Goal: Information Seeking & Learning: Learn about a topic

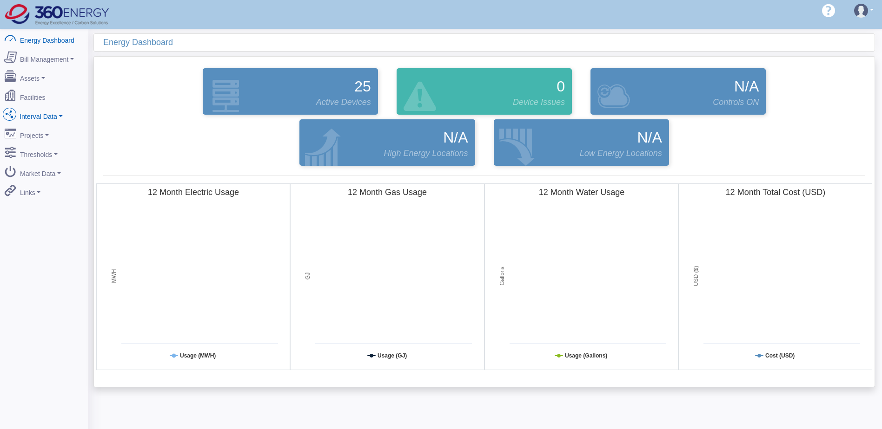
click at [46, 114] on link "Interval Data" at bounding box center [44, 115] width 90 height 20
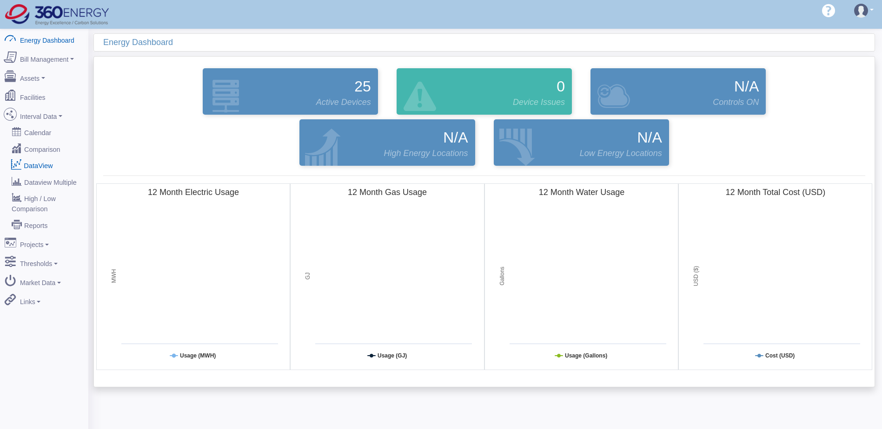
click at [40, 157] on link "DataView" at bounding box center [44, 165] width 90 height 17
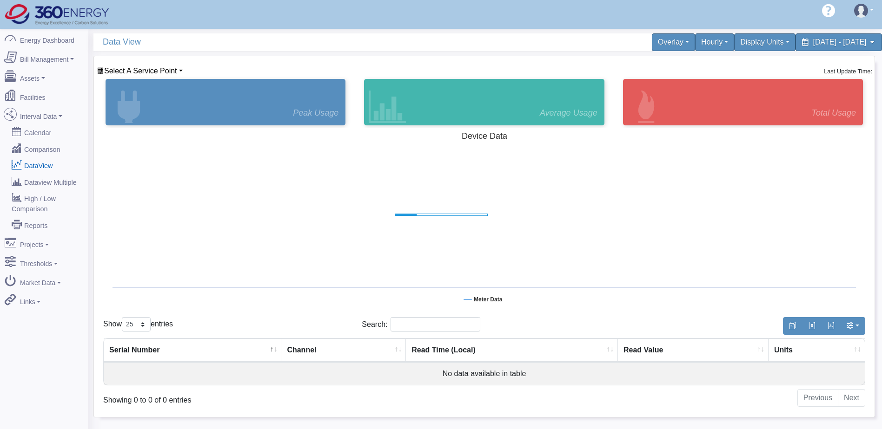
select select "25"
click at [179, 75] on link "Select A Service Point" at bounding box center [140, 71] width 86 height 8
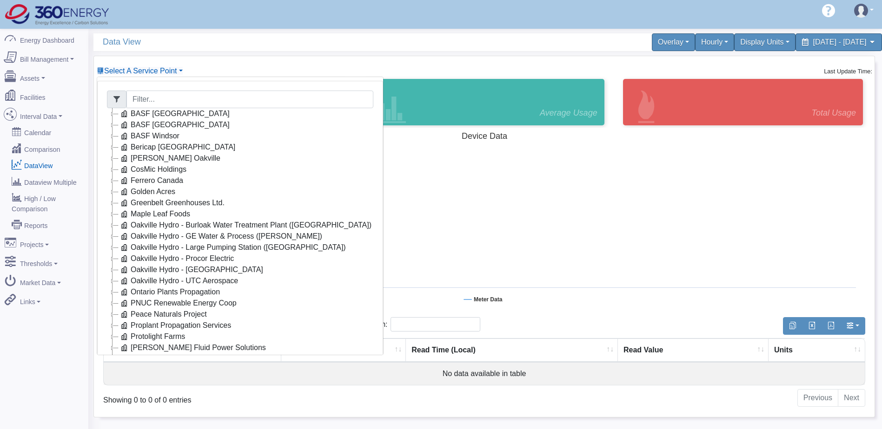
click at [112, 192] on icon at bounding box center [112, 191] width 11 height 11
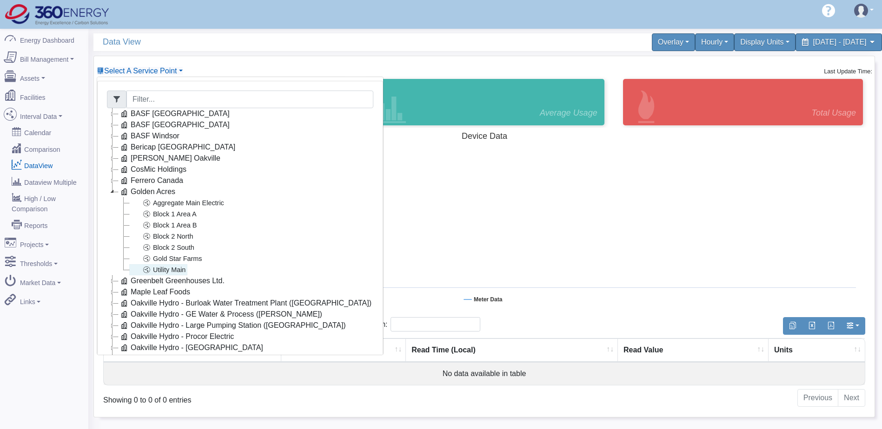
click at [174, 268] on link "Utility Main" at bounding box center [158, 269] width 58 height 11
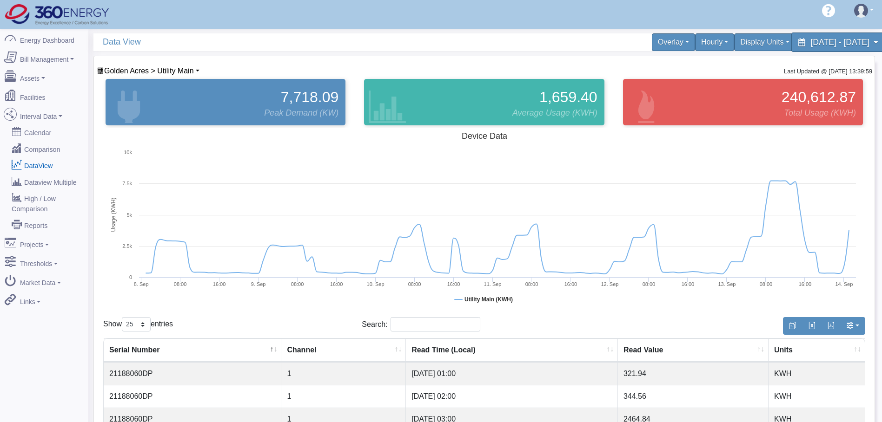
click at [810, 38] on span "[DATE] - [DATE]" at bounding box center [839, 42] width 59 height 9
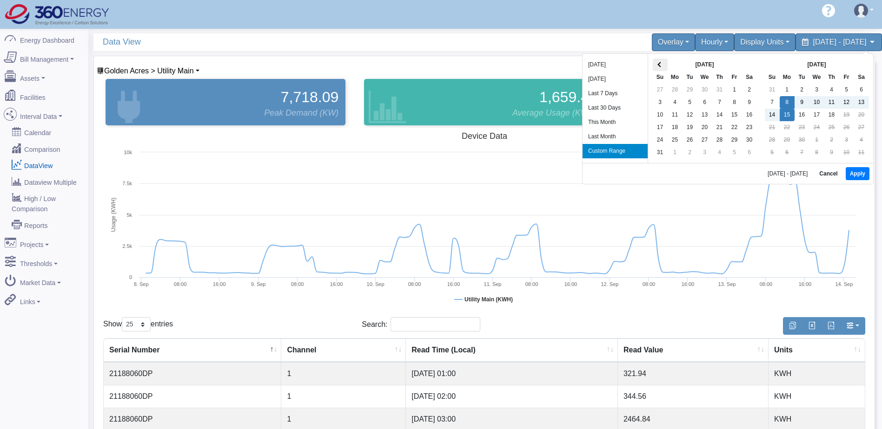
click at [660, 65] on span at bounding box center [659, 64] width 5 height 5
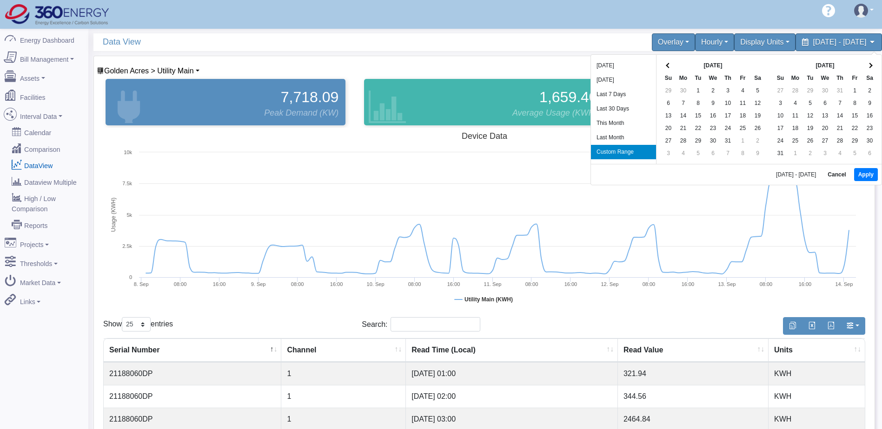
click at [660, 65] on div "[DATE] Su Mo Tu We Th Fr Sa 29 30 1 2 3 4 5 6 7 8 9 10 11 12 13 14 15 16 17 18 …" at bounding box center [712, 109] width 113 height 109
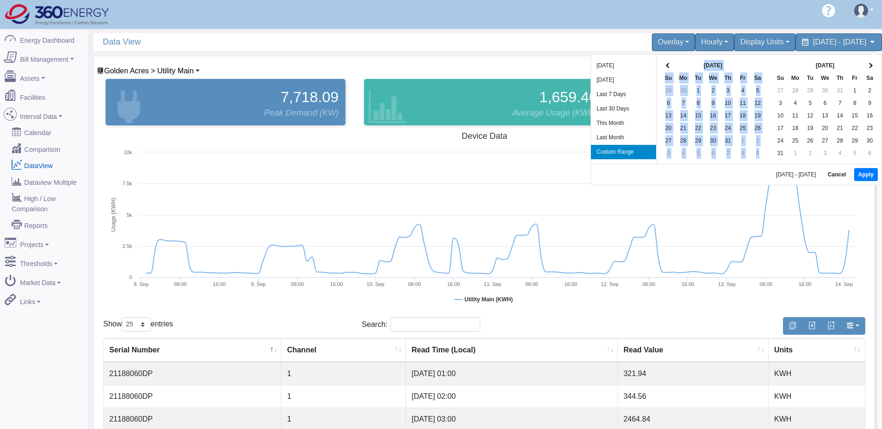
click at [660, 65] on div "[DATE] Su Mo Tu We Th Fr Sa 29 30 1 2 3 4 5 6 7 8 9 10 11 12 13 14 15 16 17 18 …" at bounding box center [712, 109] width 113 height 109
drag, startPoint x: 660, startPoint y: 65, endPoint x: 722, endPoint y: 62, distance: 62.8
click at [722, 62] on th "[DATE]" at bounding box center [713, 65] width 74 height 13
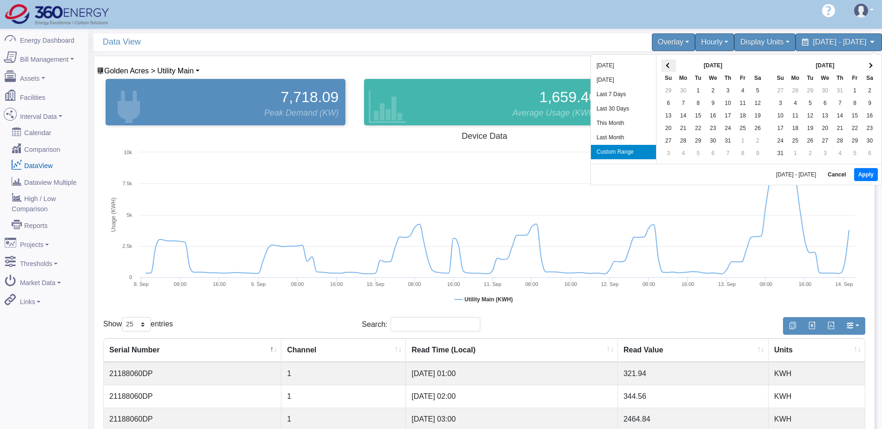
click at [673, 63] on th at bounding box center [668, 65] width 15 height 13
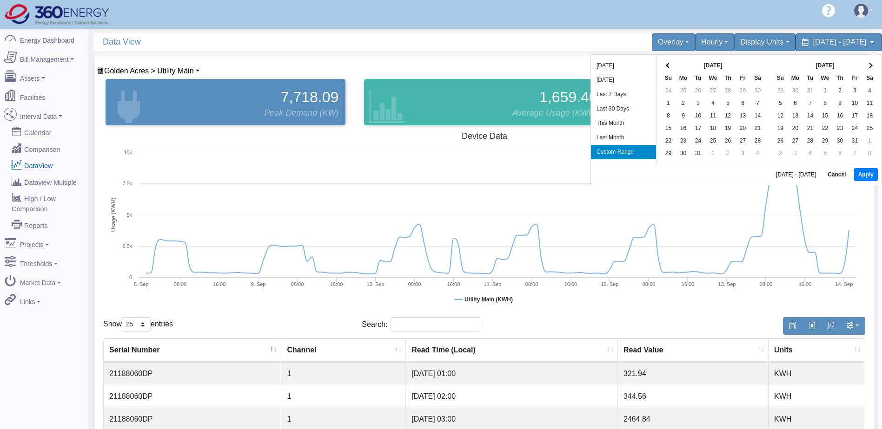
click at [673, 63] on th at bounding box center [668, 65] width 15 height 13
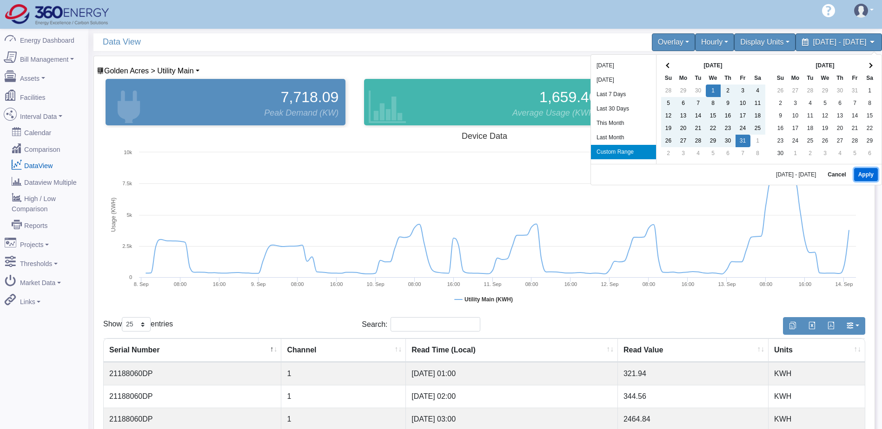
click at [860, 172] on button "Apply" at bounding box center [866, 174] width 24 height 13
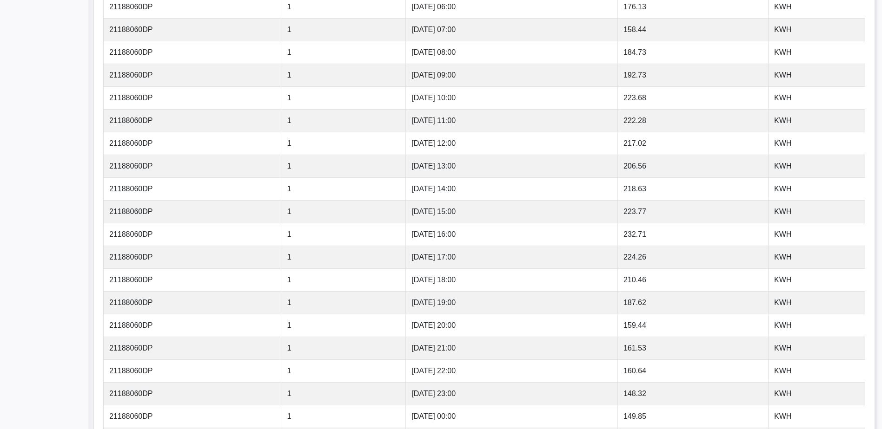
scroll to position [540, 0]
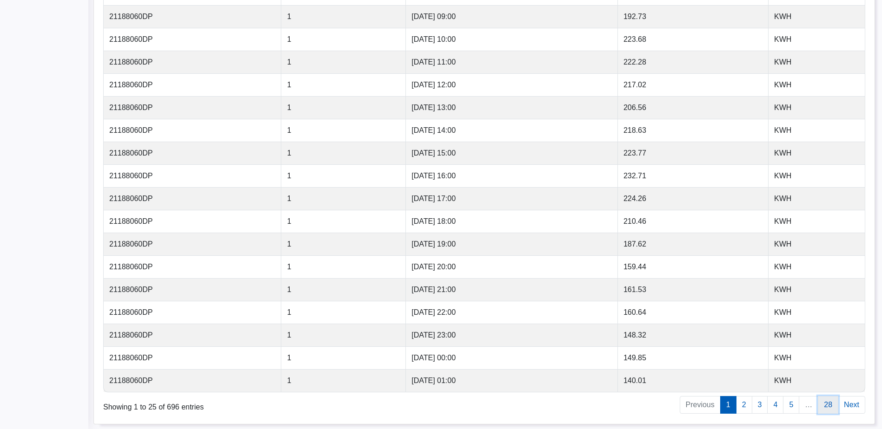
click at [830, 411] on link "28" at bounding box center [828, 405] width 20 height 18
click at [636, 383] on td "174.72" at bounding box center [693, 380] width 151 height 23
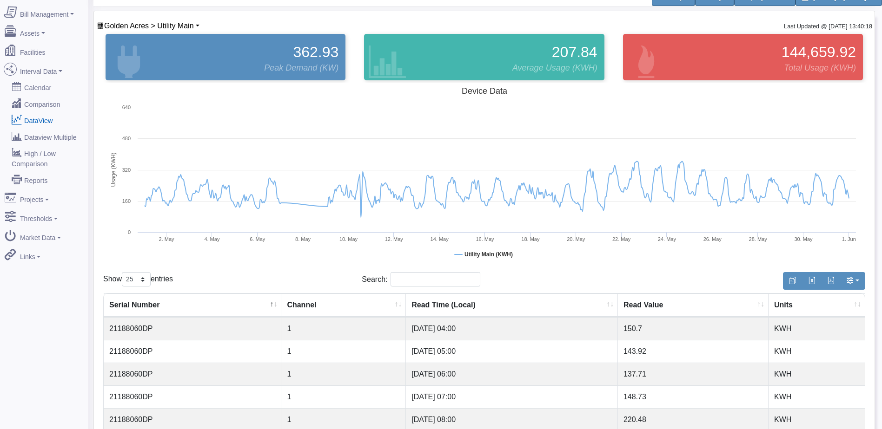
scroll to position [0, 0]
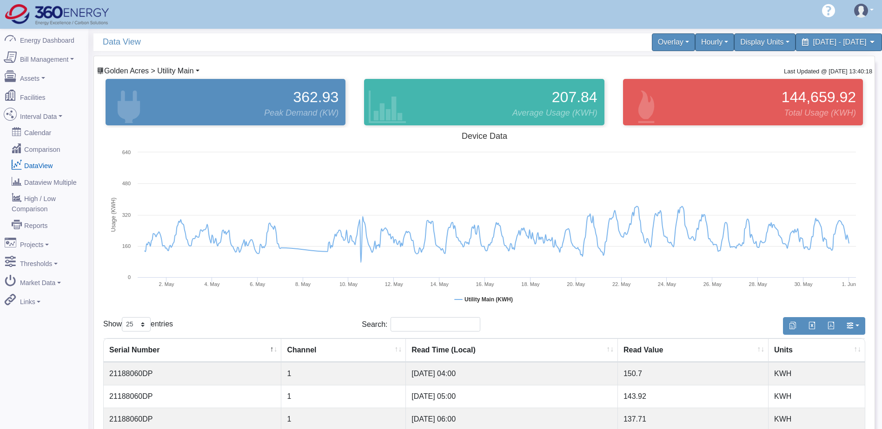
click at [186, 71] on span "Golden Acres > Utility Main" at bounding box center [149, 71] width 90 height 8
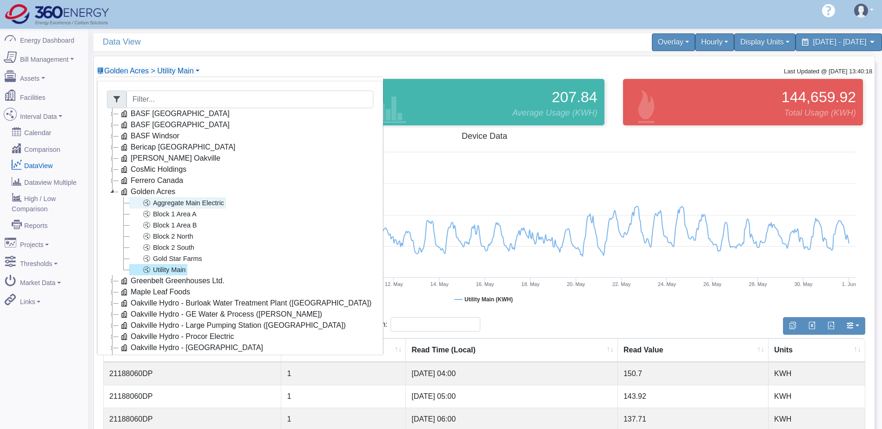
click at [179, 203] on link "Aggregate Main Electric" at bounding box center [177, 203] width 97 height 11
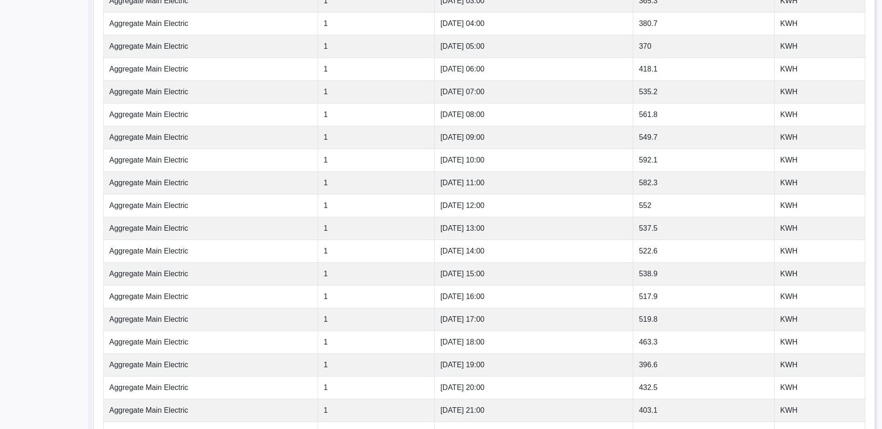
scroll to position [540, 0]
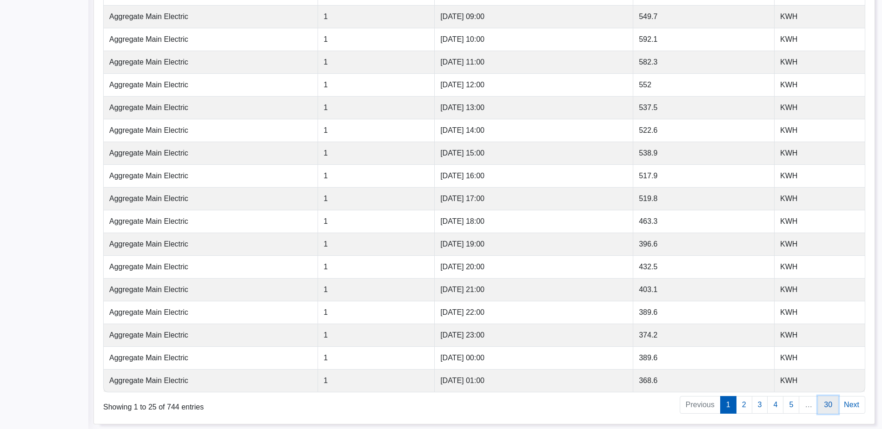
click at [830, 408] on link "30" at bounding box center [828, 405] width 20 height 18
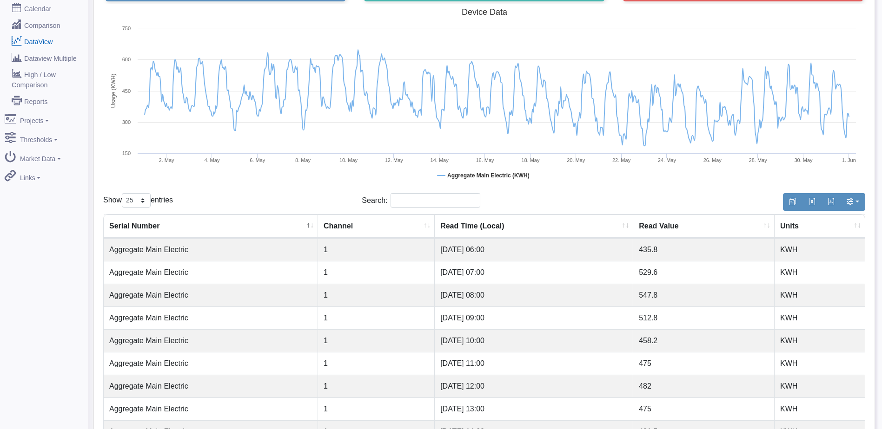
scroll to position [0, 0]
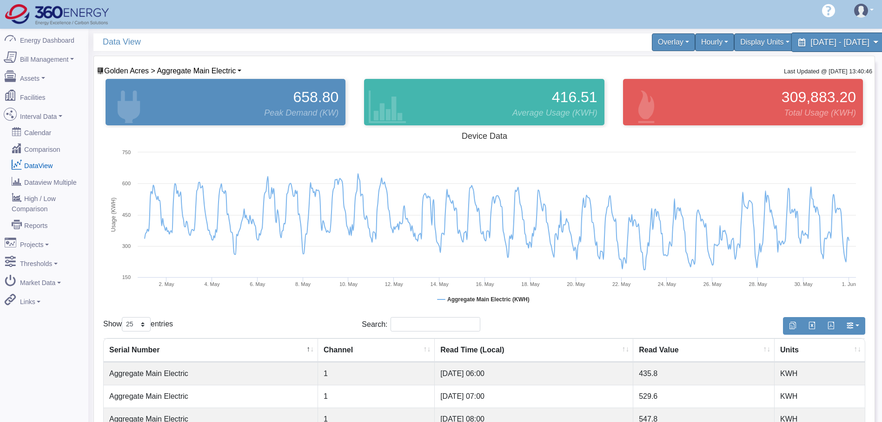
click at [822, 40] on span "May 1, 2024 - May 31, 2024" at bounding box center [839, 42] width 59 height 9
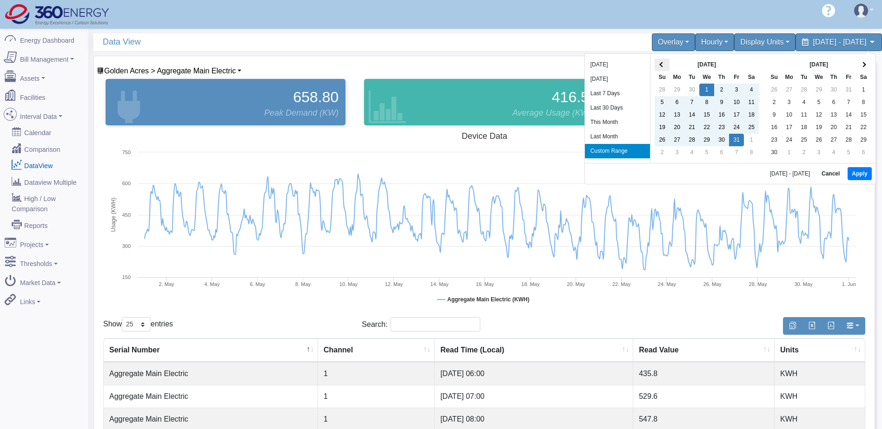
click at [667, 68] on th at bounding box center [661, 65] width 15 height 13
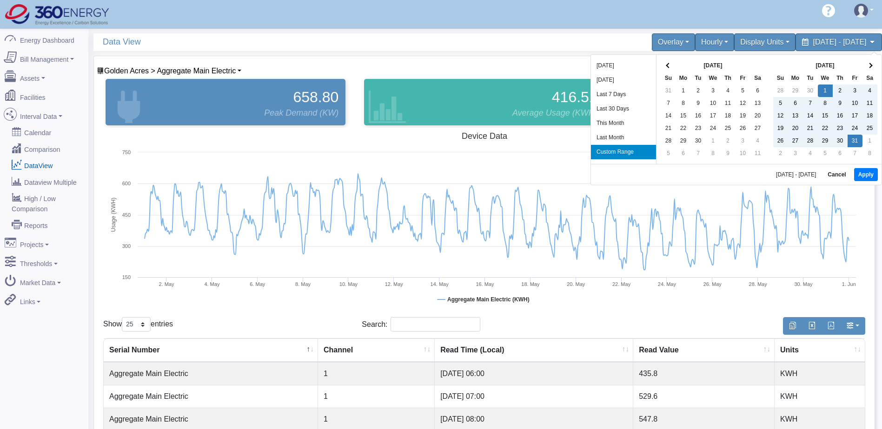
click at [667, 68] on th at bounding box center [668, 65] width 15 height 13
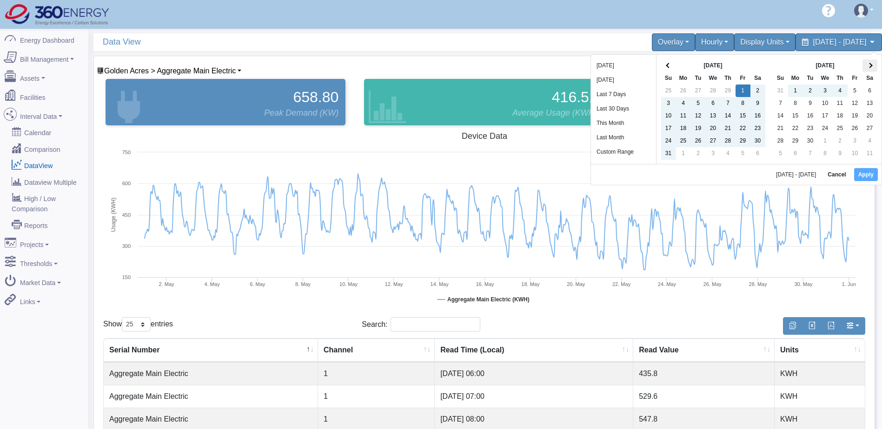
click at [869, 67] on span at bounding box center [869, 65] width 5 height 5
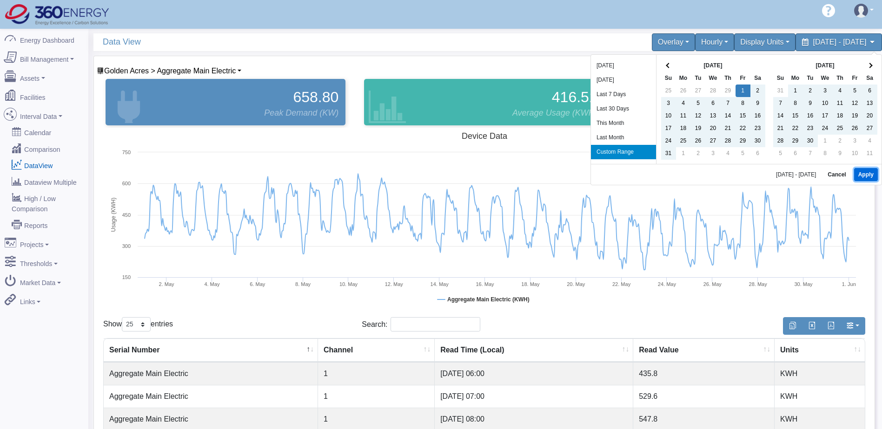
click at [861, 172] on button "Apply" at bounding box center [866, 174] width 24 height 13
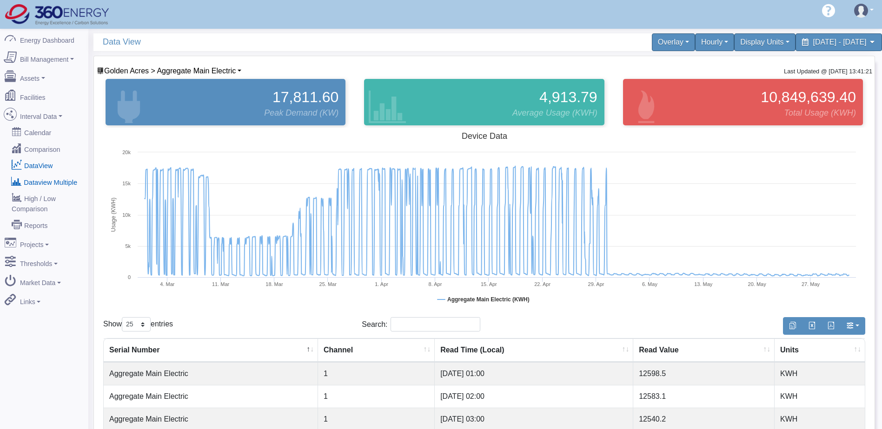
click at [37, 173] on link "Dataview Multiple" at bounding box center [44, 181] width 90 height 17
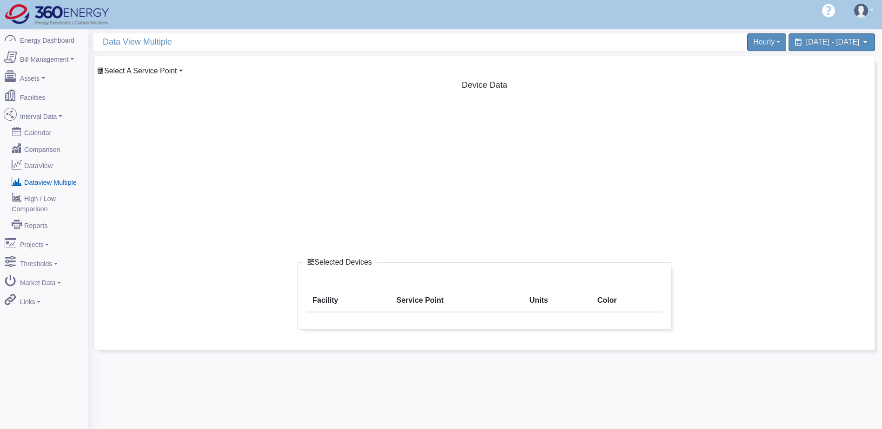
click at [165, 73] on span "Select A Service Point" at bounding box center [140, 71] width 73 height 8
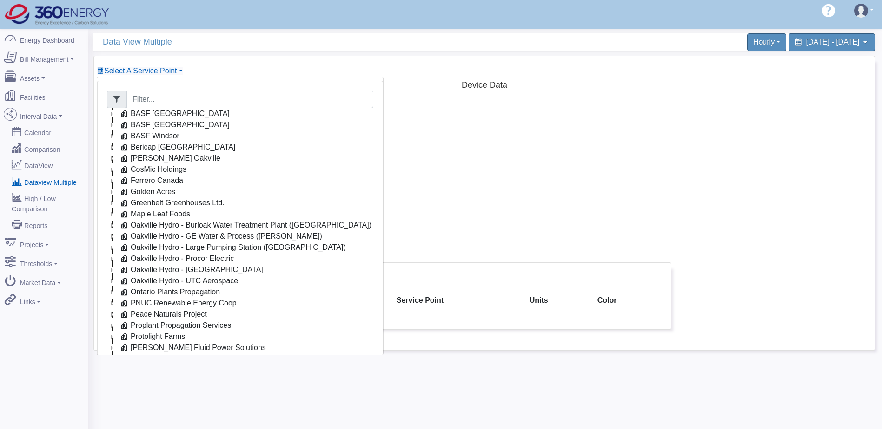
click at [693, 81] on rect at bounding box center [484, 170] width 762 height 186
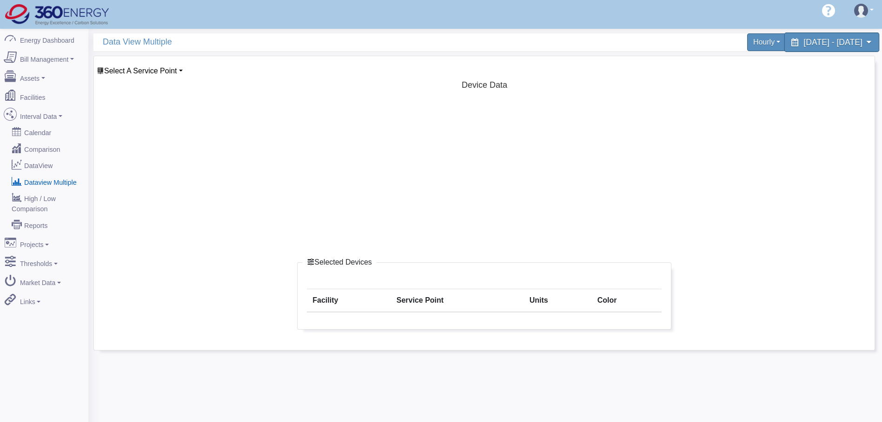
click at [803, 41] on span "September 8, 2025 - September 15, 2025" at bounding box center [832, 42] width 59 height 9
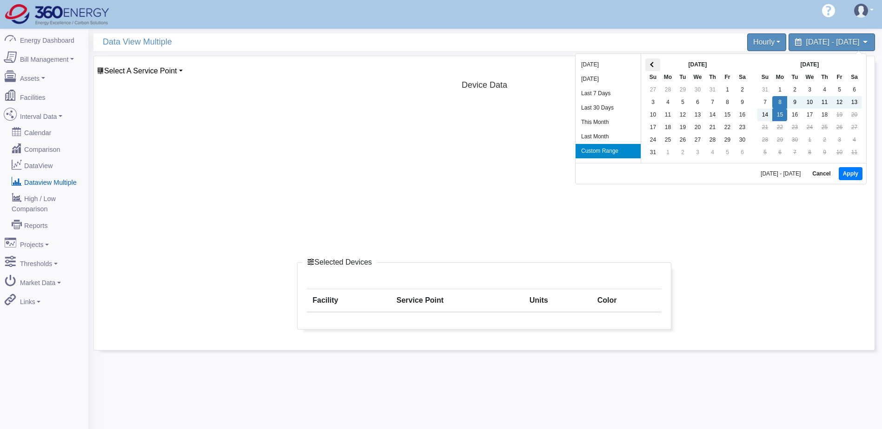
click at [652, 66] on span at bounding box center [652, 64] width 5 height 5
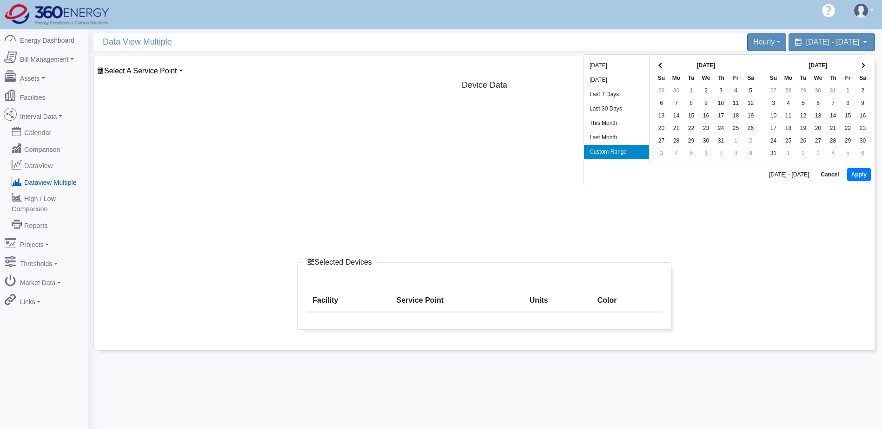
click at [652, 66] on div "Jul 2025 Su Mo Tu We Th Fr Sa 29 30 1 2 3 4 5 6 7 8 9 10 11 12 13 14 15 16 17 1…" at bounding box center [705, 109] width 113 height 109
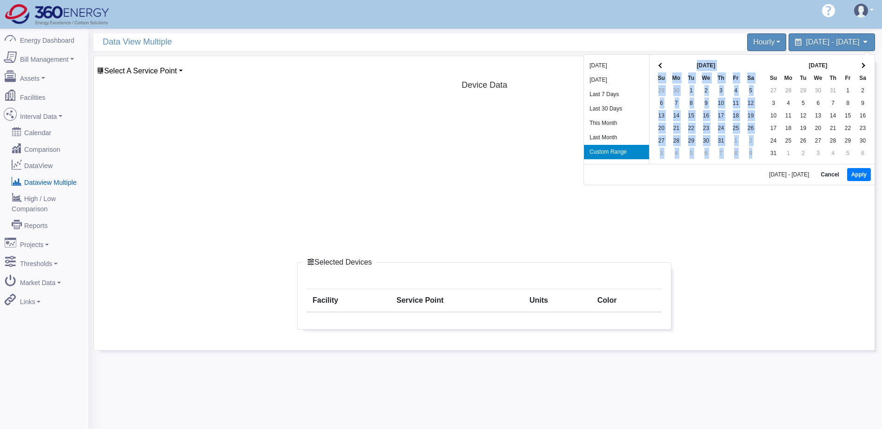
click at [652, 66] on div "Jul 2025 Su Mo Tu We Th Fr Sa 29 30 1 2 3 4 5 6 7 8 9 10 11 12 13 14 15 16 17 1…" at bounding box center [705, 109] width 113 height 109
click at [661, 66] on span at bounding box center [661, 65] width 5 height 5
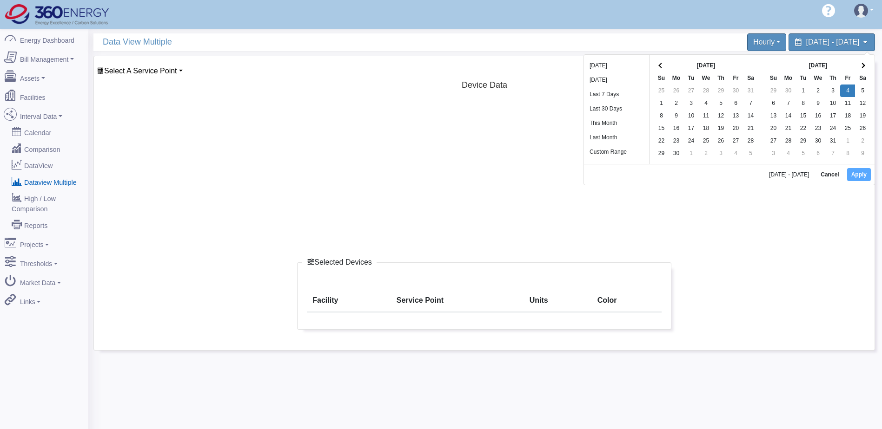
click at [661, 66] on span at bounding box center [661, 65] width 5 height 5
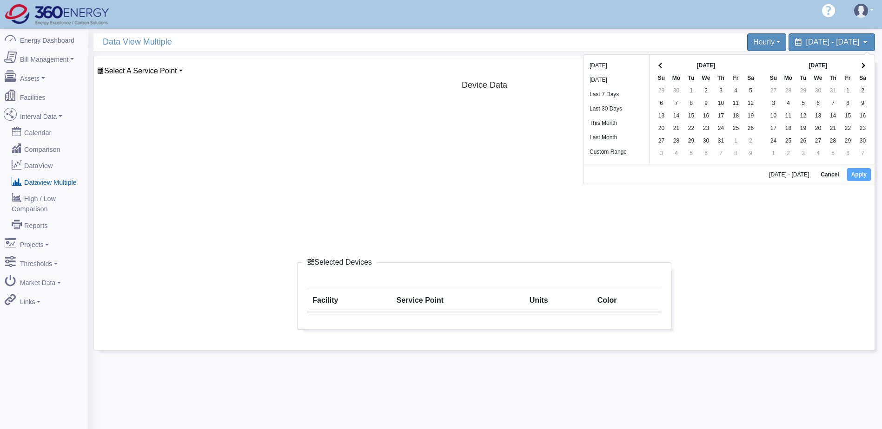
click at [661, 66] on span at bounding box center [661, 65] width 5 height 5
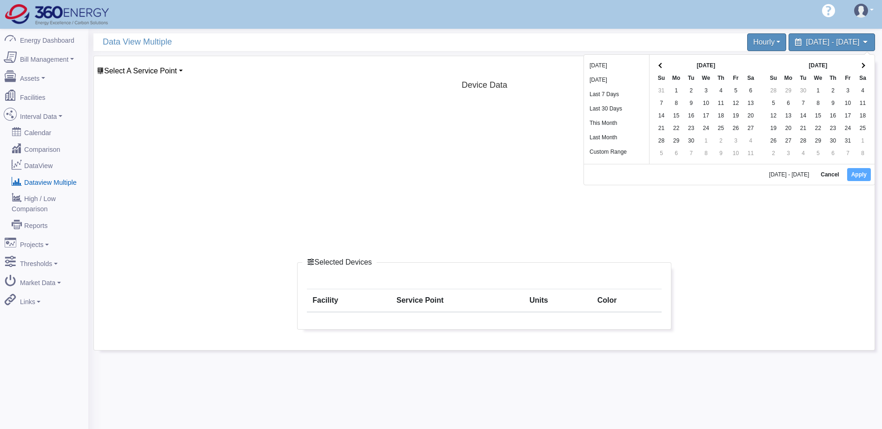
click at [661, 66] on span at bounding box center [661, 65] width 5 height 5
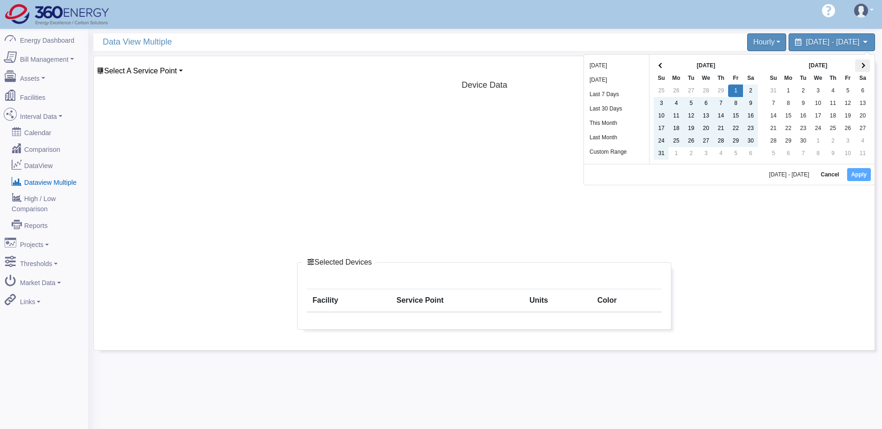
click at [864, 65] on span at bounding box center [862, 65] width 5 height 5
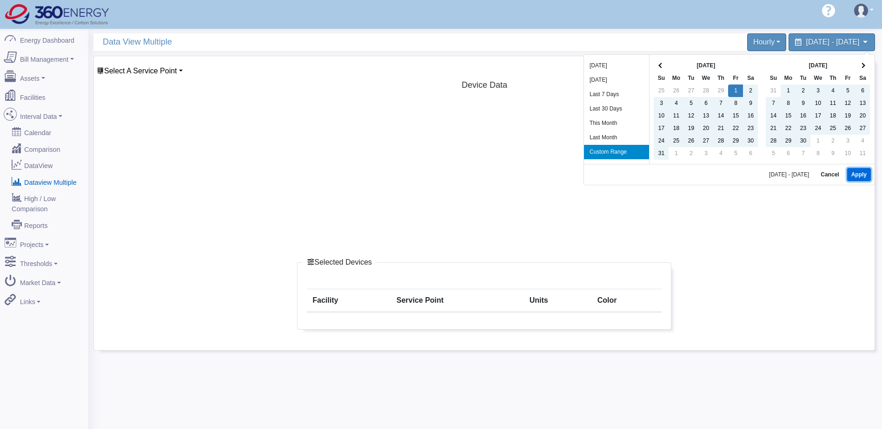
click at [853, 175] on button "Apply" at bounding box center [859, 174] width 24 height 13
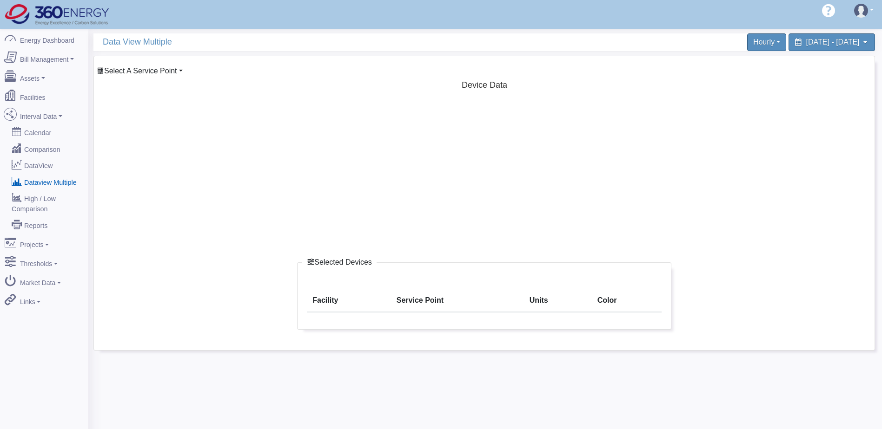
click at [161, 67] on span "Select A Service Point" at bounding box center [140, 71] width 73 height 8
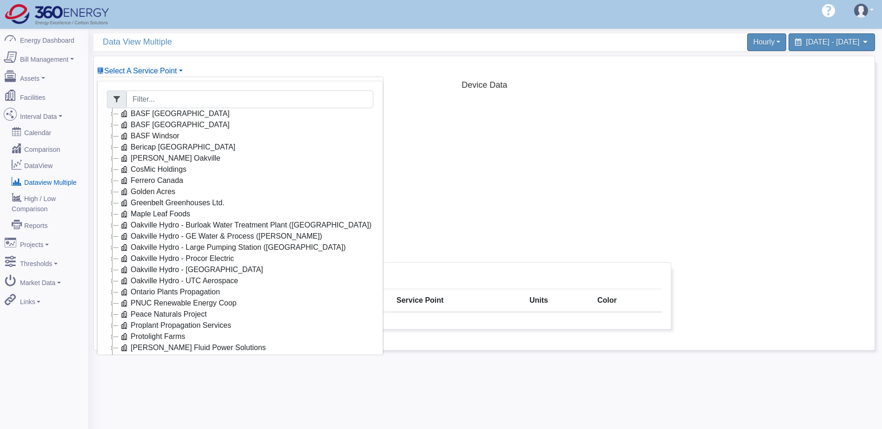
click at [111, 190] on icon at bounding box center [112, 191] width 11 height 11
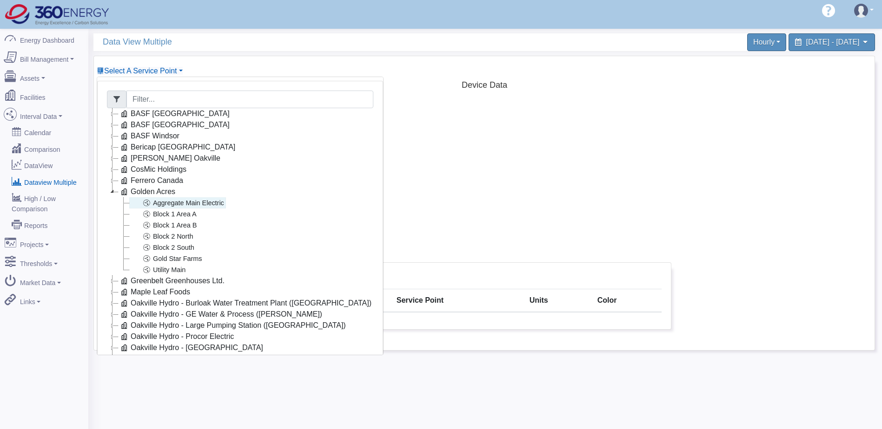
click at [143, 203] on icon at bounding box center [146, 203] width 11 height 11
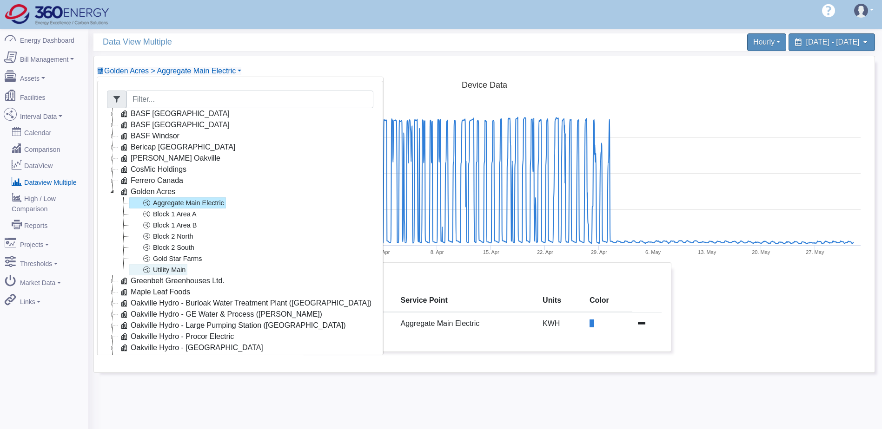
click at [179, 270] on link "Utility Main" at bounding box center [158, 269] width 58 height 11
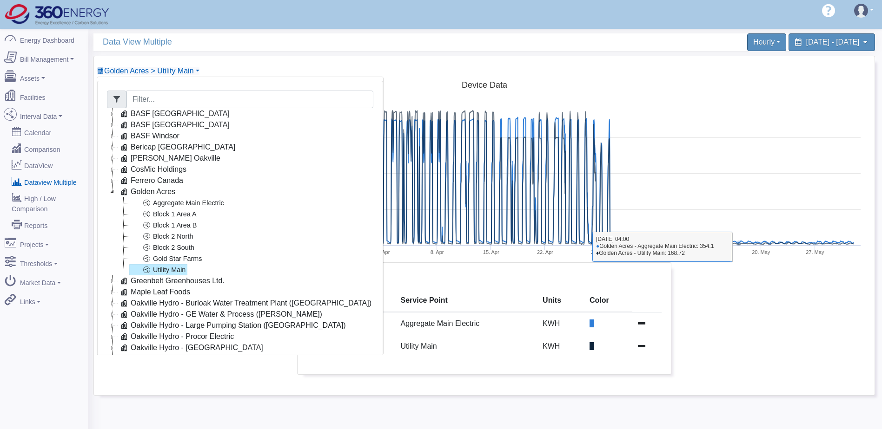
click at [770, 312] on div at bounding box center [775, 319] width 194 height 112
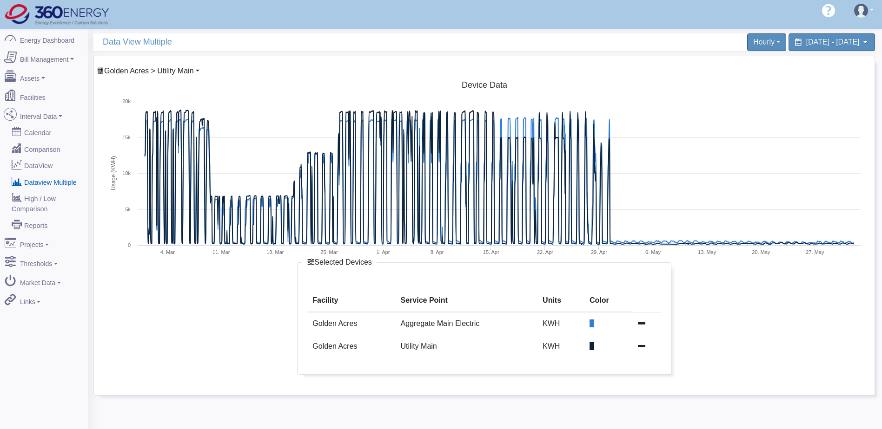
click at [194, 69] on span "Golden Acres > Utility Main" at bounding box center [149, 71] width 90 height 8
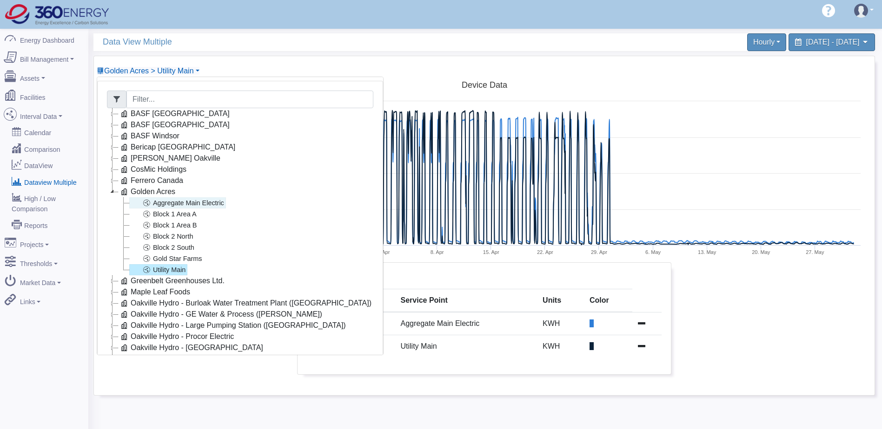
click at [184, 202] on link "Aggregate Main Electric" at bounding box center [177, 203] width 97 height 11
click at [187, 257] on link "Gold Star Farms" at bounding box center [166, 258] width 75 height 11
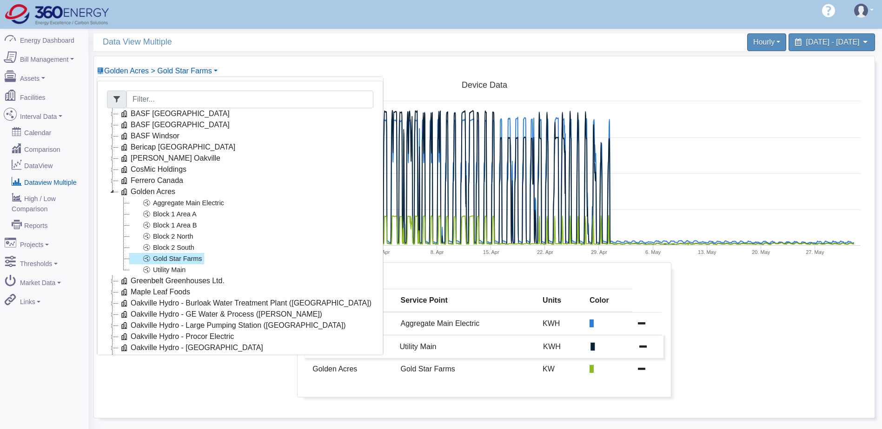
click at [641, 347] on icon at bounding box center [642, 346] width 7 height 7
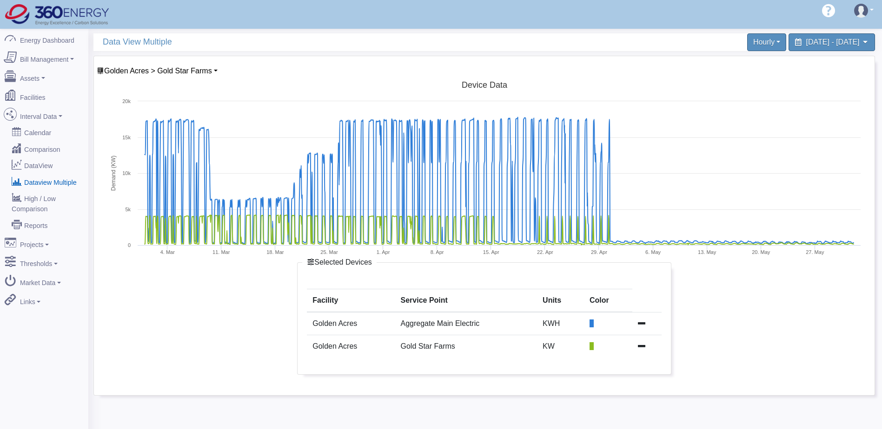
click at [641, 347] on icon at bounding box center [641, 346] width 7 height 7
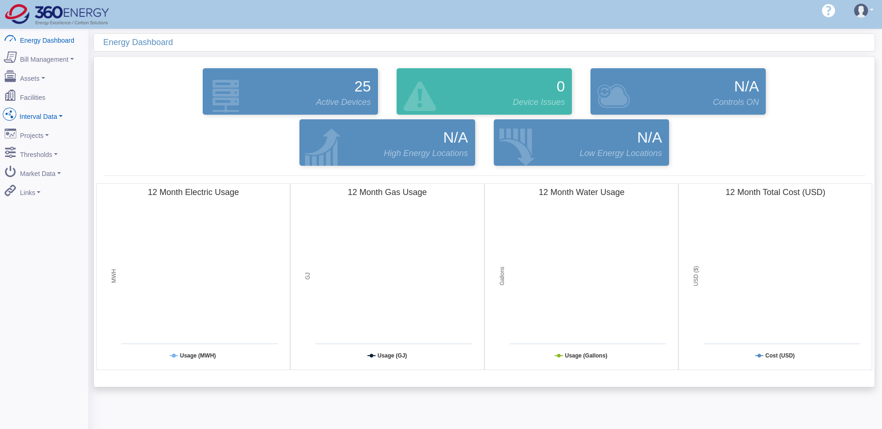
click at [44, 114] on link "Interval Data" at bounding box center [44, 115] width 90 height 20
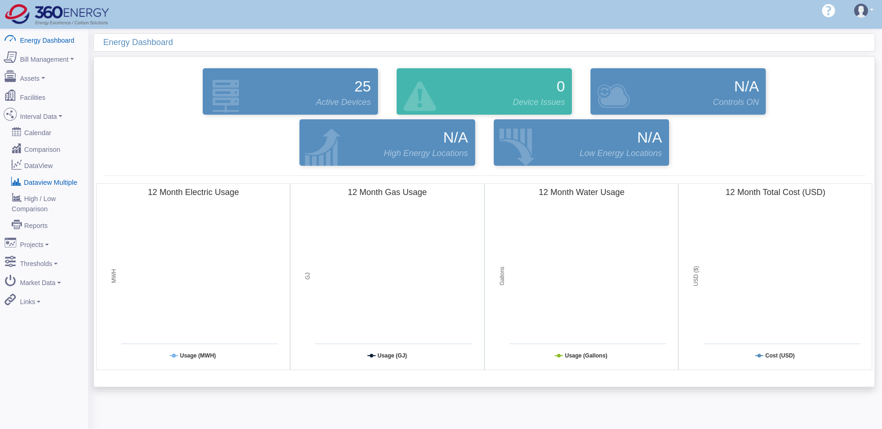
click at [62, 177] on link "Dataview Multiple" at bounding box center [44, 181] width 90 height 17
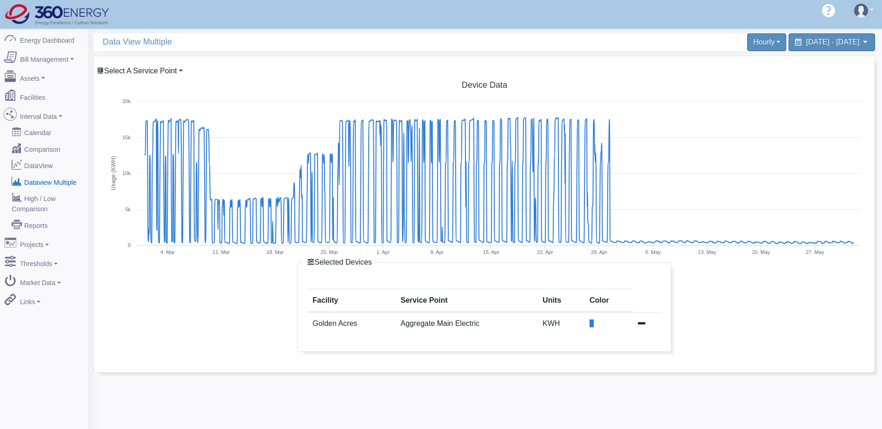
click at [160, 73] on span "Select A Service Point" at bounding box center [140, 71] width 73 height 8
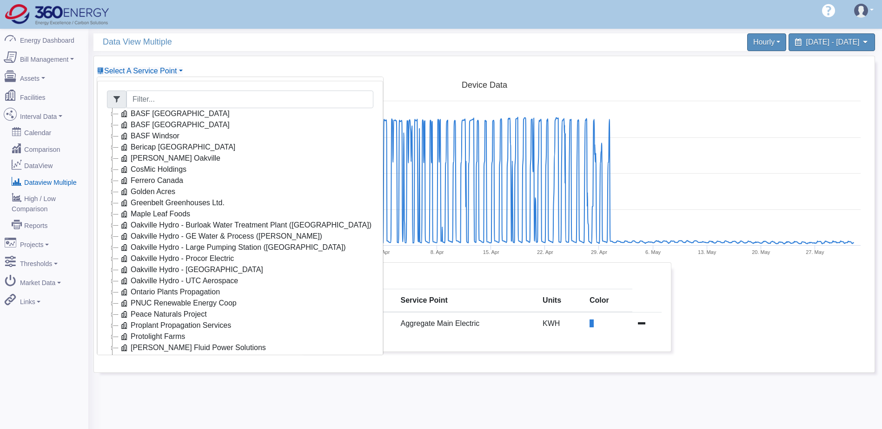
click at [111, 190] on icon at bounding box center [112, 191] width 11 height 11
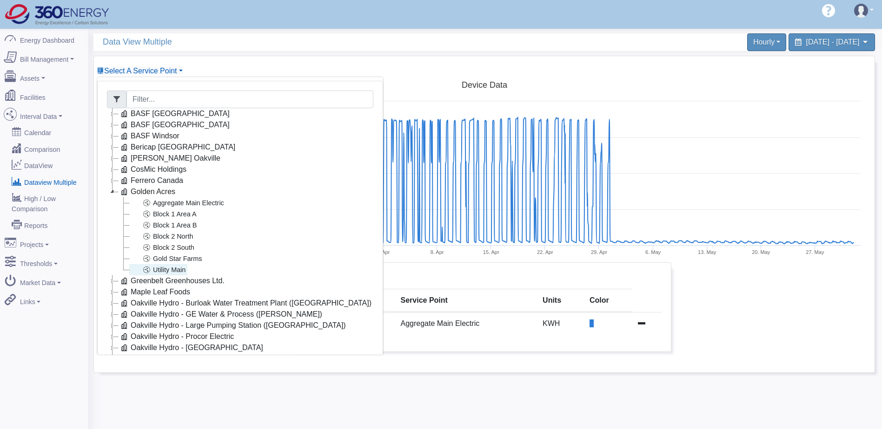
click at [173, 271] on link "Utility Main" at bounding box center [158, 269] width 58 height 11
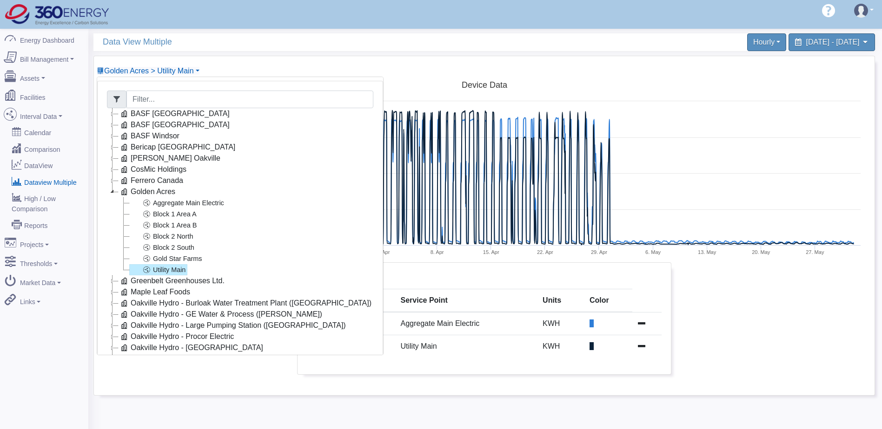
click at [168, 270] on link "Utility Main" at bounding box center [158, 269] width 58 height 11
click at [172, 269] on link "Utility Main" at bounding box center [158, 269] width 58 height 11
click at [190, 260] on link "Gold Star Farms" at bounding box center [166, 258] width 75 height 11
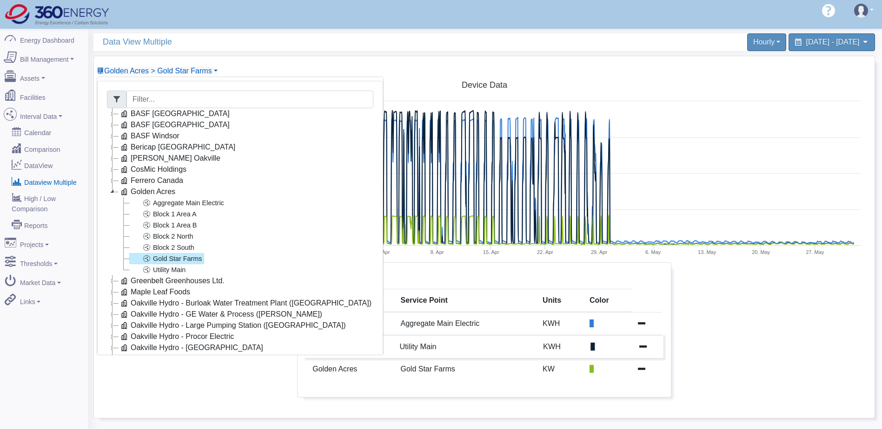
click at [642, 345] on icon at bounding box center [642, 346] width 7 height 7
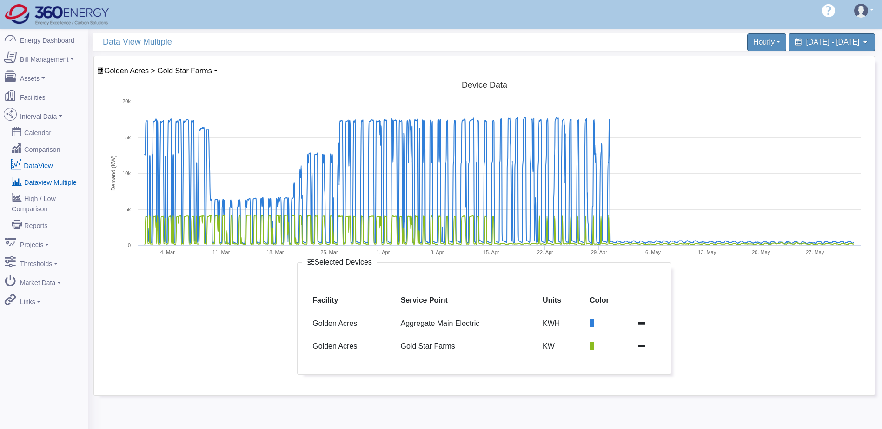
click at [46, 159] on link "DataView" at bounding box center [44, 165] width 90 height 17
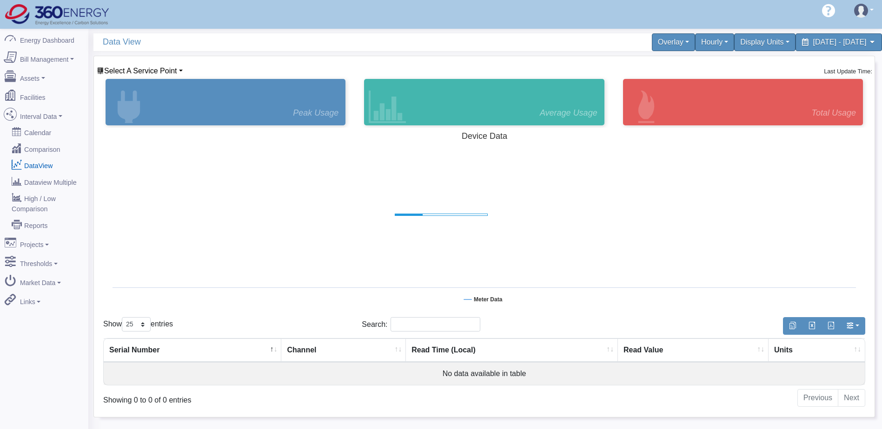
select select "25"
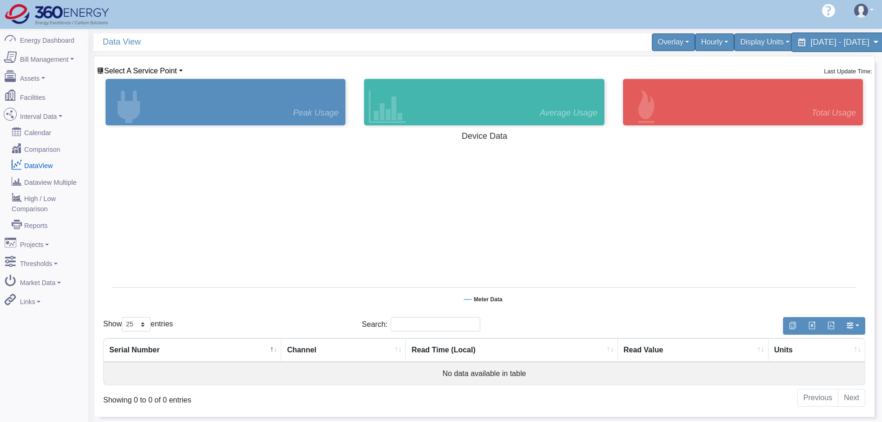
click at [857, 43] on span "[DATE] - [DATE]" at bounding box center [839, 42] width 59 height 9
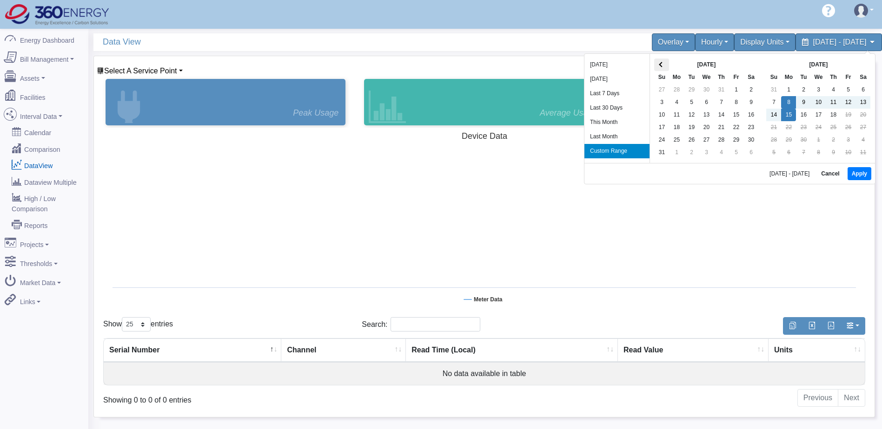
click at [659, 67] on th at bounding box center [661, 65] width 15 height 13
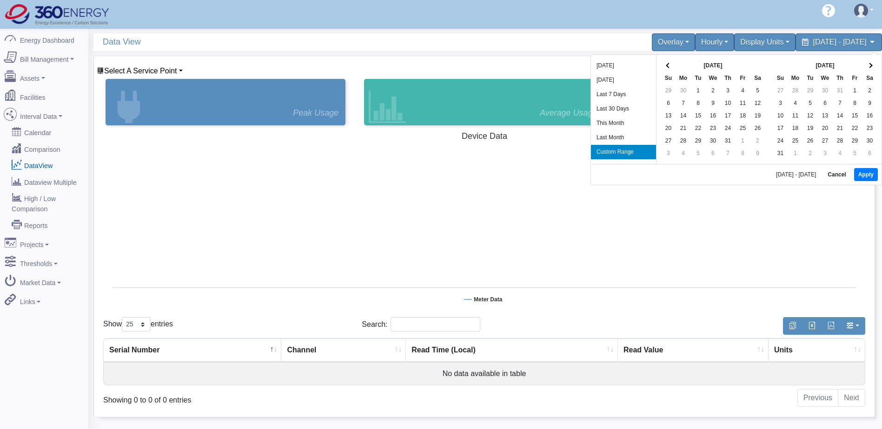
click at [659, 67] on div "Jul 2025 Su Mo Tu We Th Fr Sa 29 30 1 2 3 4 5 6 7 8 9 10 11 12 13 14 15 16 17 1…" at bounding box center [712, 109] width 113 height 109
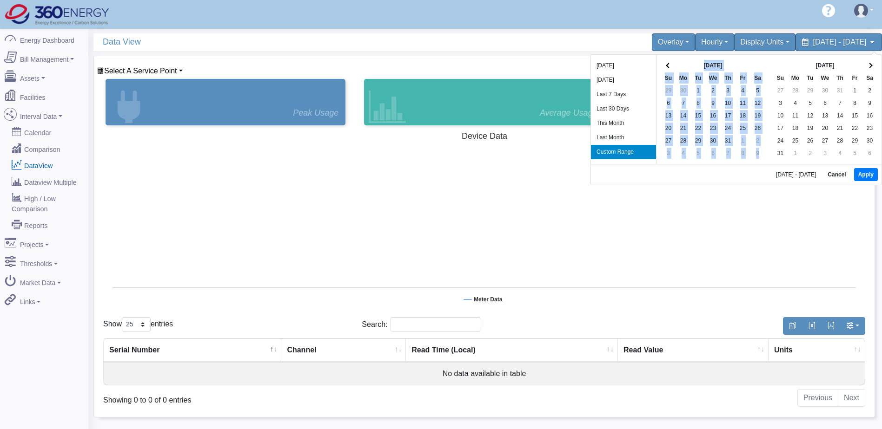
click at [659, 67] on div "Jul 2025 Su Mo Tu We Th Fr Sa 29 30 1 2 3 4 5 6 7 8 9 10 11 12 13 14 15 16 17 1…" at bounding box center [712, 109] width 113 height 109
drag, startPoint x: 659, startPoint y: 67, endPoint x: 758, endPoint y: 65, distance: 99.5
click at [759, 65] on th at bounding box center [757, 65] width 15 height 13
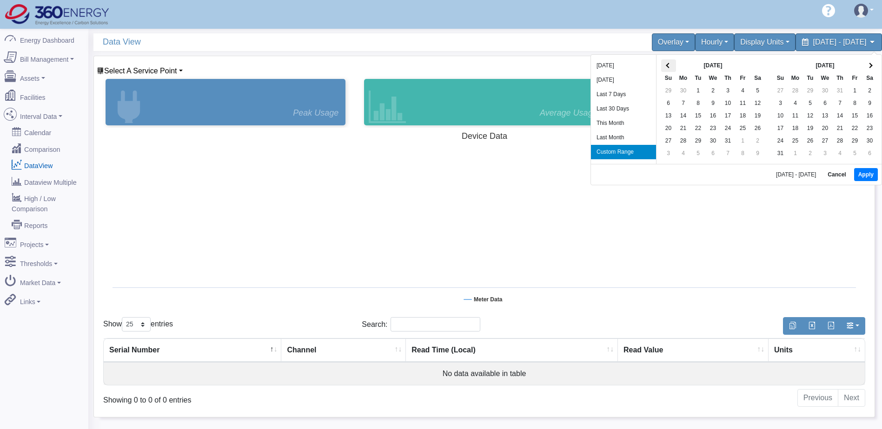
click at [669, 62] on th at bounding box center [668, 65] width 15 height 13
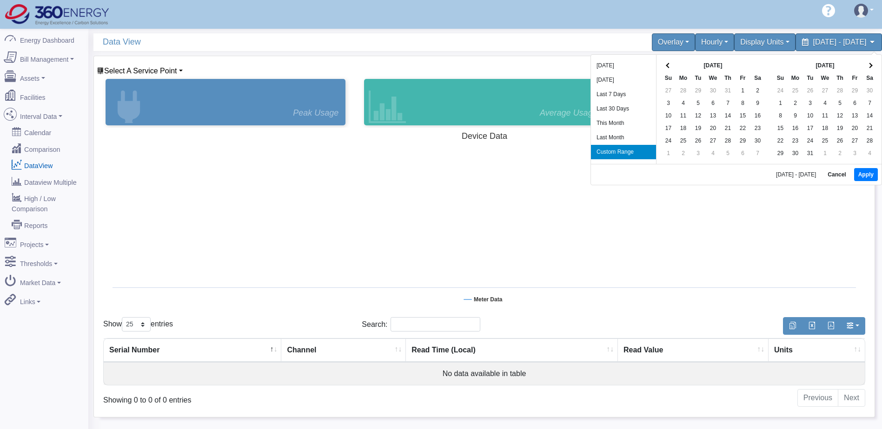
click at [669, 62] on th at bounding box center [668, 65] width 15 height 13
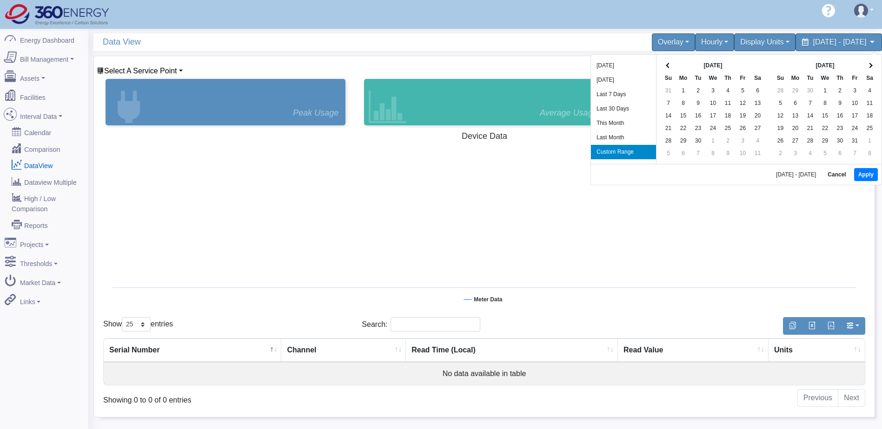
click at [669, 62] on th at bounding box center [668, 65] width 15 height 13
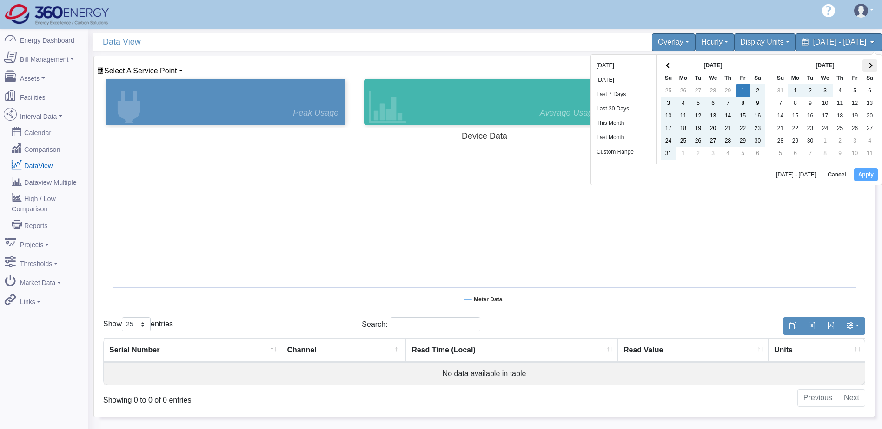
click at [873, 67] on th at bounding box center [869, 65] width 15 height 13
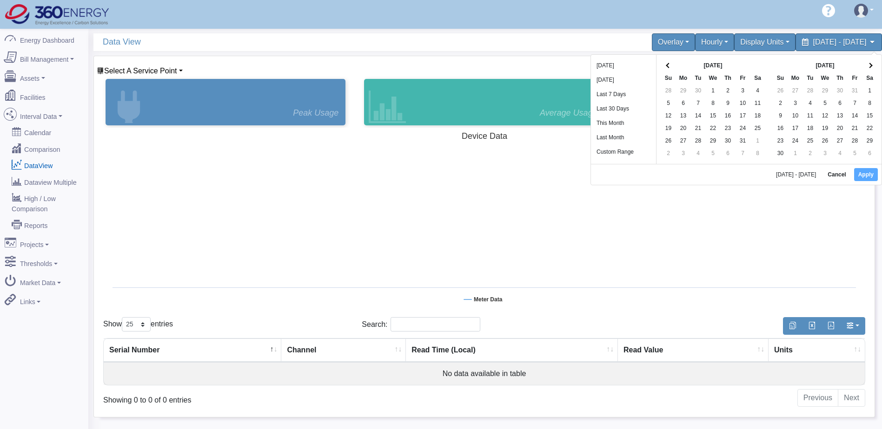
click at [873, 67] on th at bounding box center [869, 65] width 15 height 13
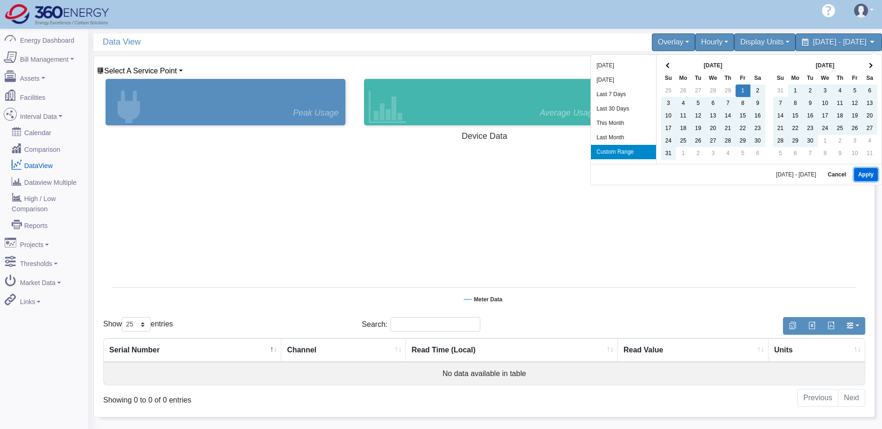
click at [870, 175] on button "Apply" at bounding box center [866, 174] width 24 height 13
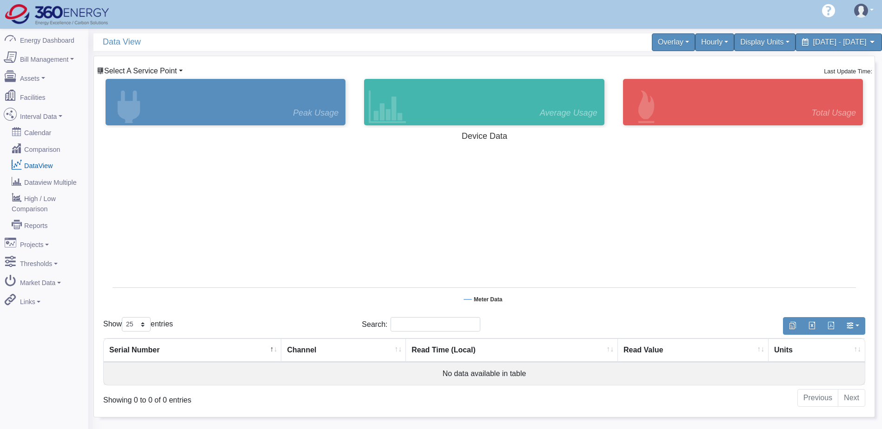
click at [169, 73] on span "Select A Service Point" at bounding box center [140, 71] width 73 height 8
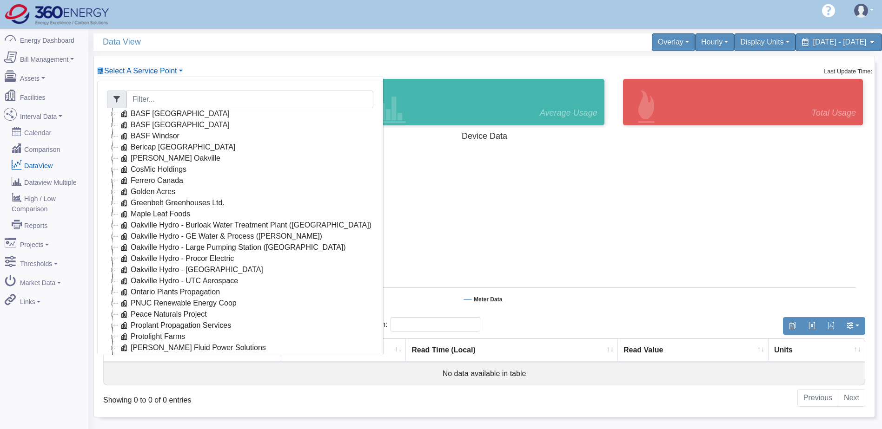
click at [115, 193] on icon at bounding box center [112, 191] width 11 height 11
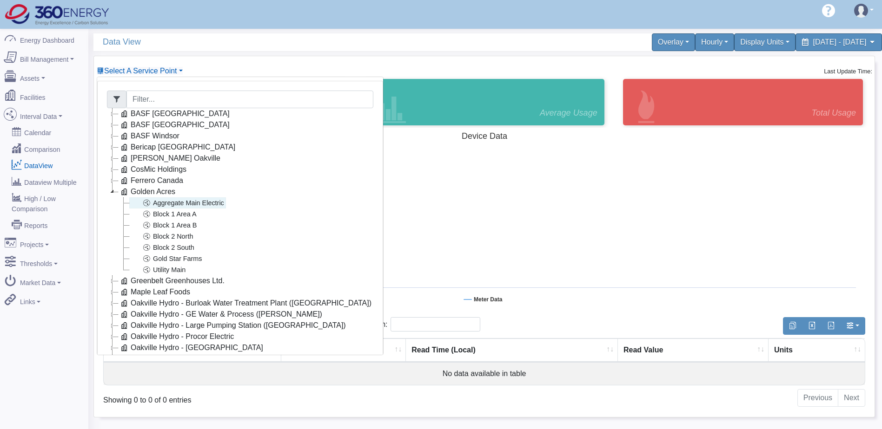
click at [165, 200] on link "Aggregate Main Electric" at bounding box center [177, 203] width 97 height 11
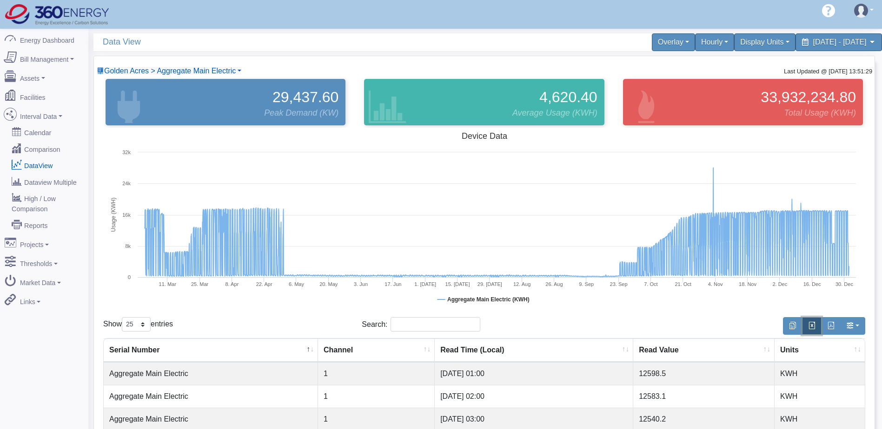
click at [811, 327] on span "button" at bounding box center [811, 325] width 7 height 7
click at [224, 69] on span "Golden Acres > Aggregate Main Electric" at bounding box center [170, 71] width 132 height 8
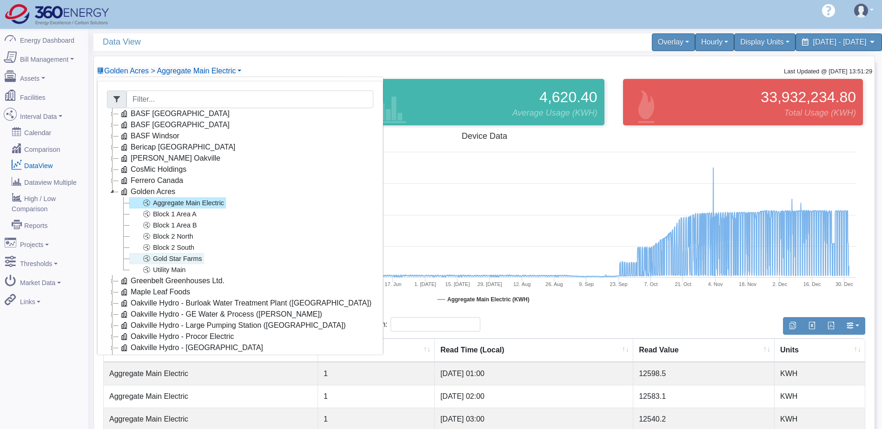
click at [166, 257] on link "Gold Star Farms" at bounding box center [166, 258] width 75 height 11
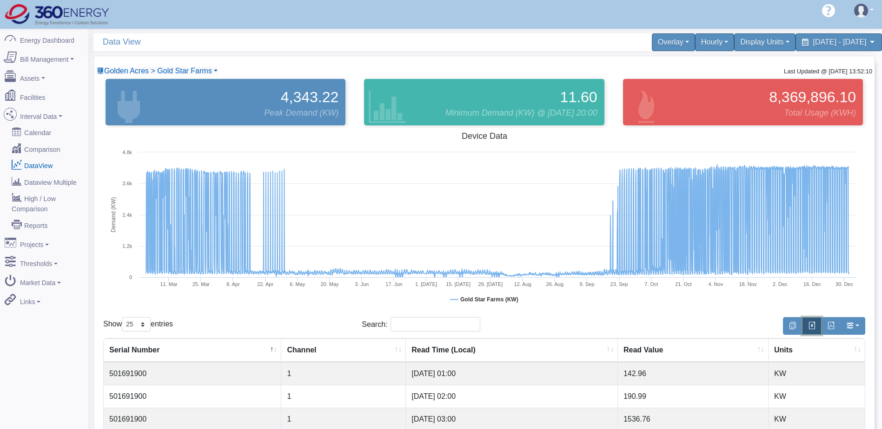
click at [815, 329] on button "button" at bounding box center [812, 326] width 20 height 18
drag, startPoint x: 193, startPoint y: 82, endPoint x: 205, endPoint y: 67, distance: 18.8
click at [193, 81] on div "4,343.22 Peak Demand (KW)" at bounding box center [226, 102] width 240 height 46
click at [205, 67] on span "Golden Acres > Gold Star Farms" at bounding box center [158, 71] width 108 height 8
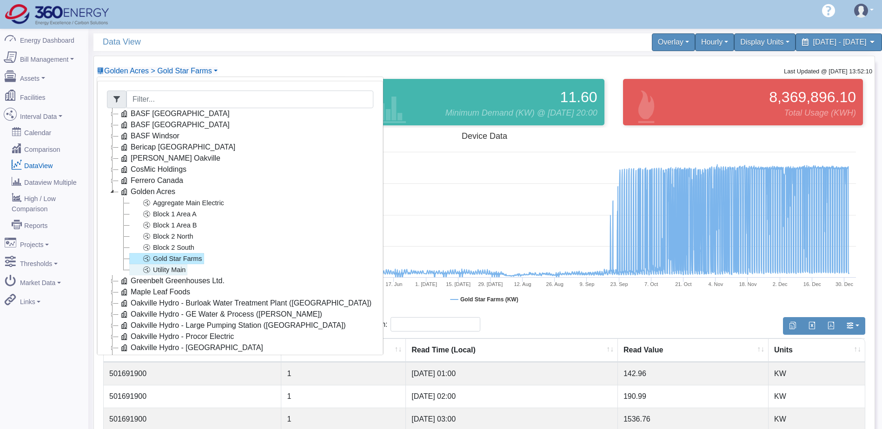
click at [174, 270] on link "Utility Main" at bounding box center [158, 269] width 58 height 11
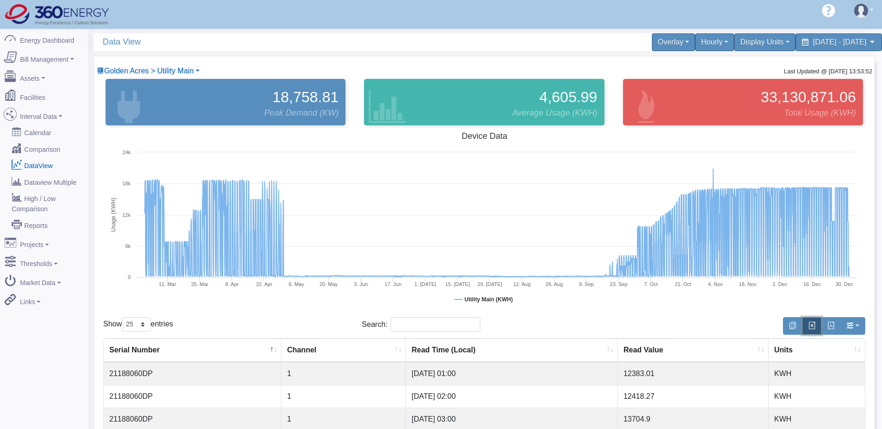
click at [810, 325] on span "button" at bounding box center [811, 325] width 7 height 7
click at [861, 297] on rect at bounding box center [484, 221] width 762 height 186
click at [174, 71] on span "Golden Acres > Utility Main" at bounding box center [149, 71] width 90 height 8
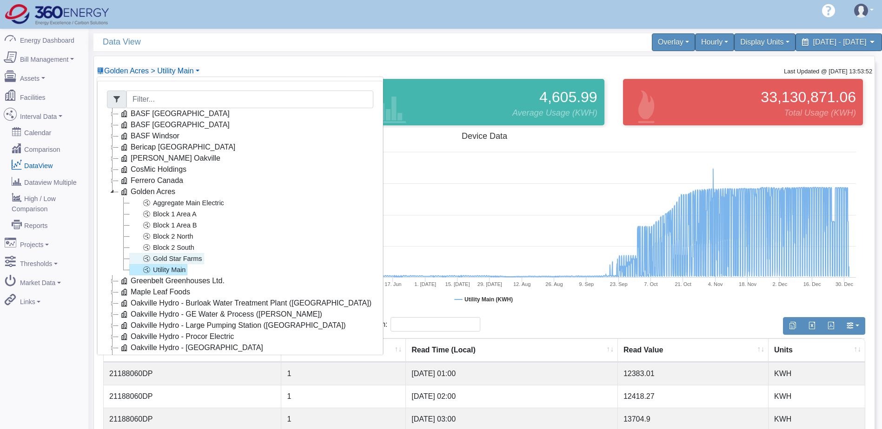
click at [166, 257] on link "Gold Star Farms" at bounding box center [166, 258] width 75 height 11
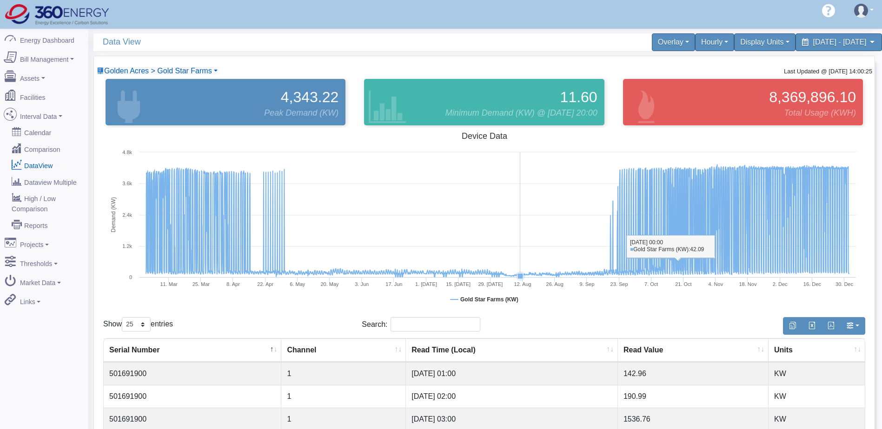
select select "25"
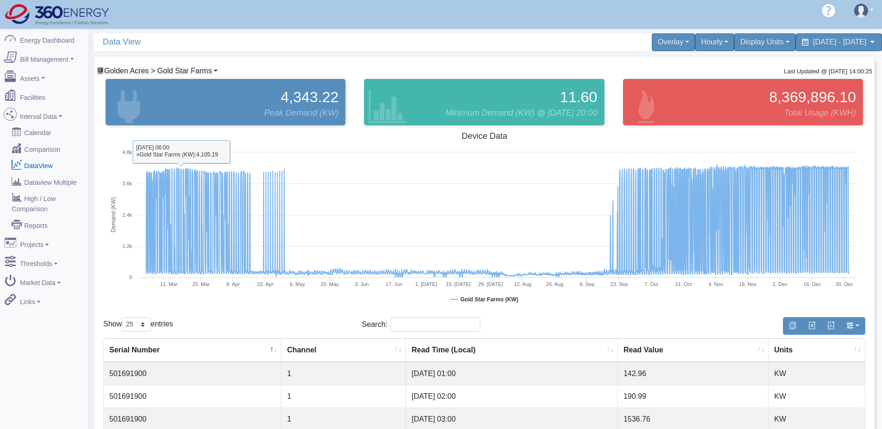
click at [184, 73] on span "Golden Acres > Gold Star Farms" at bounding box center [158, 71] width 108 height 8
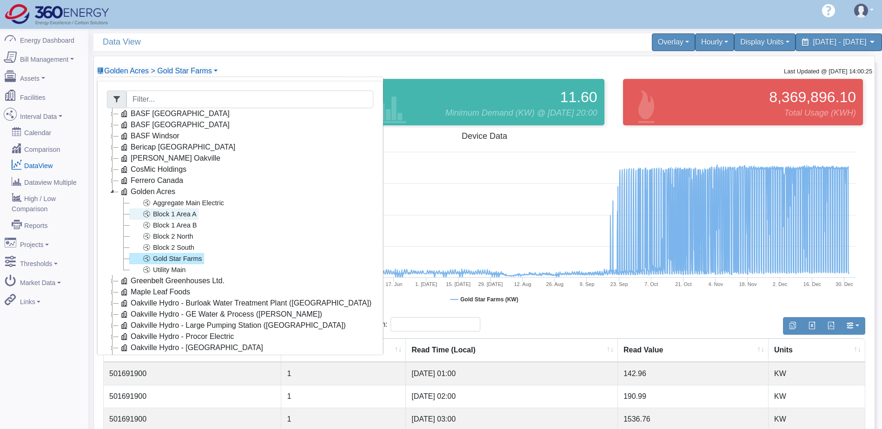
click at [181, 216] on link "Block 1 Area A" at bounding box center [163, 214] width 69 height 11
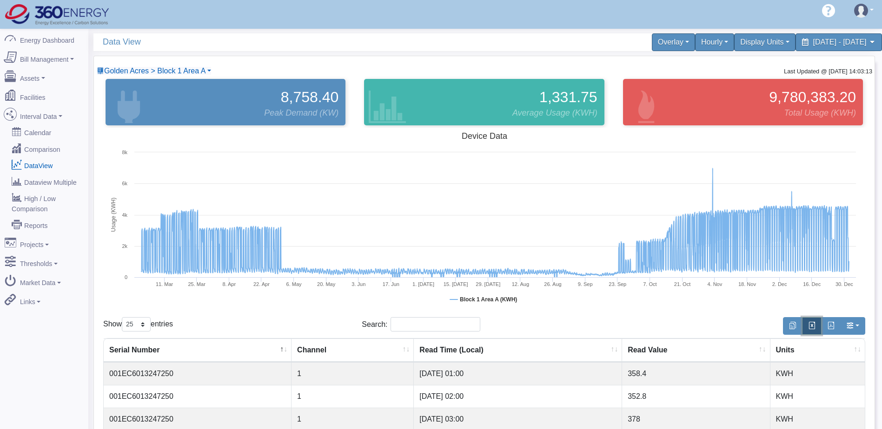
drag, startPoint x: 814, startPoint y: 324, endPoint x: 603, endPoint y: 1, distance: 386.5
click at [814, 324] on span "button" at bounding box center [811, 325] width 7 height 7
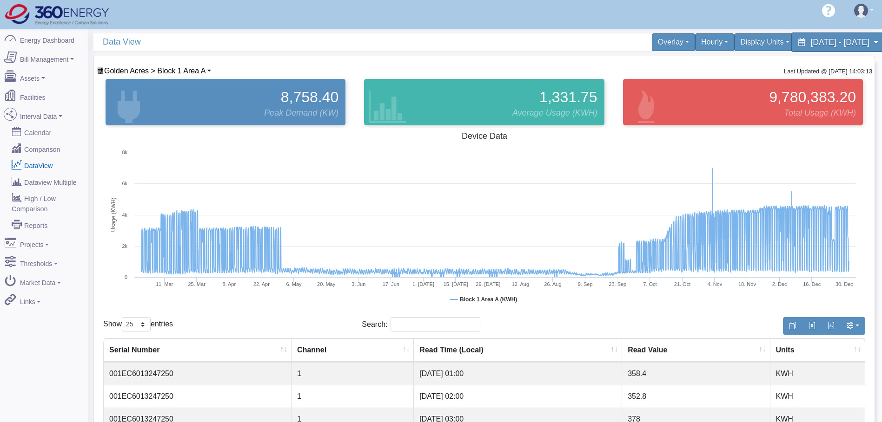
click at [815, 42] on span "[DATE] - [DATE]" at bounding box center [839, 42] width 59 height 9
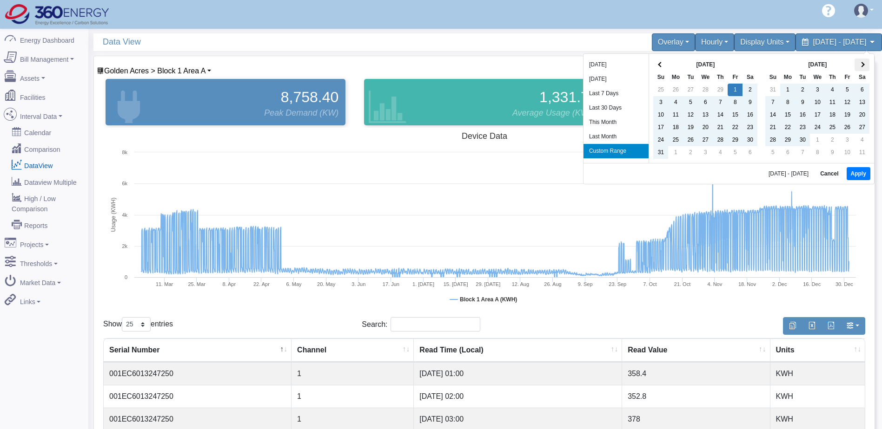
click at [861, 62] on th at bounding box center [861, 65] width 15 height 13
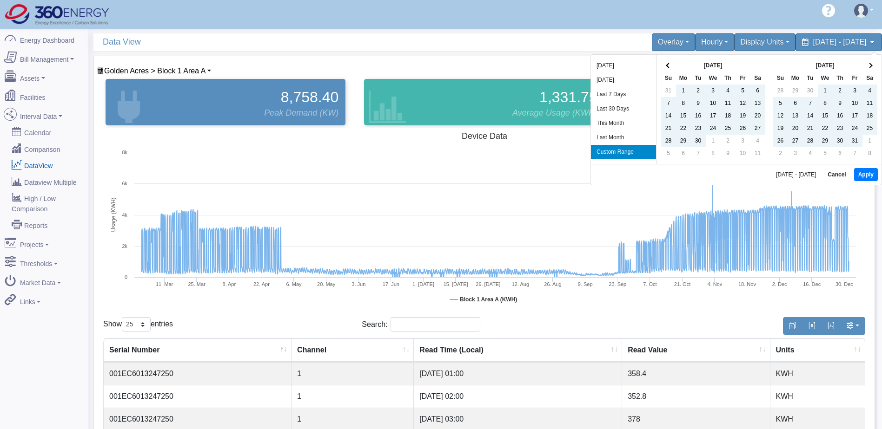
click at [861, 62] on th "[DATE]" at bounding box center [825, 65] width 74 height 13
click at [874, 62] on th at bounding box center [869, 65] width 15 height 13
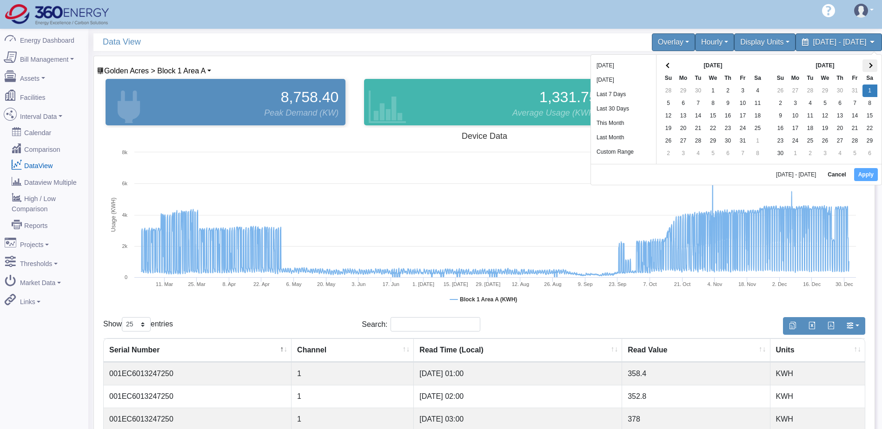
click at [874, 68] on th at bounding box center [869, 65] width 15 height 13
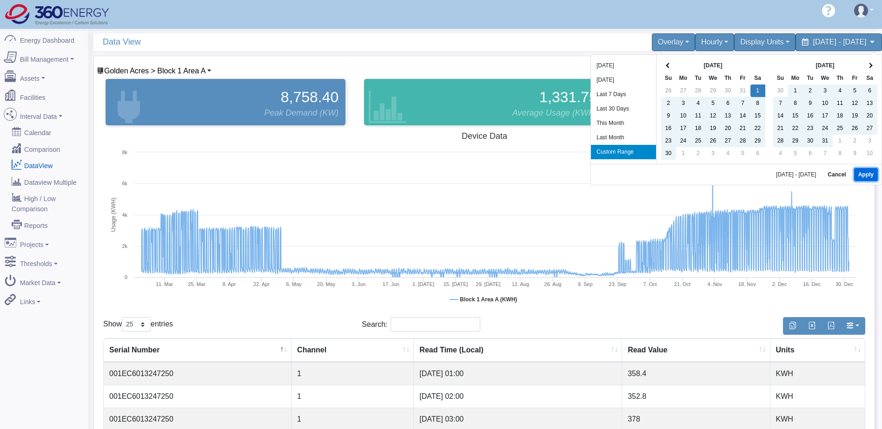
click at [864, 173] on button "Apply" at bounding box center [866, 174] width 24 height 13
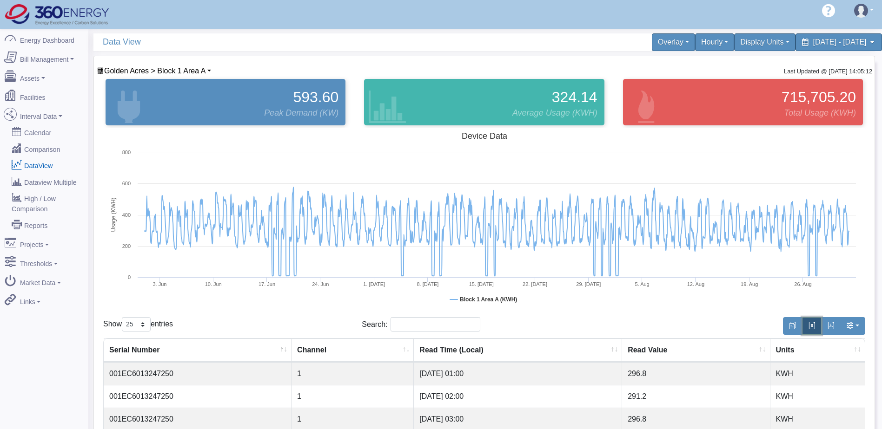
click at [812, 328] on span "button" at bounding box center [811, 325] width 7 height 7
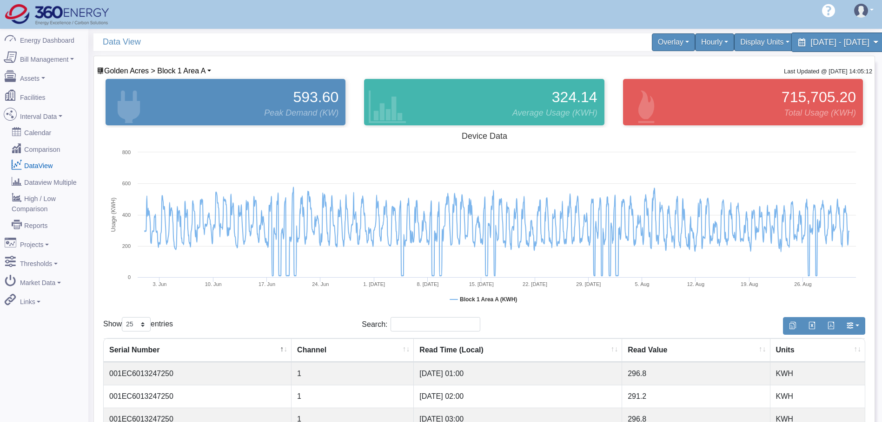
click at [829, 42] on span "[DATE] - [DATE]" at bounding box center [839, 42] width 59 height 9
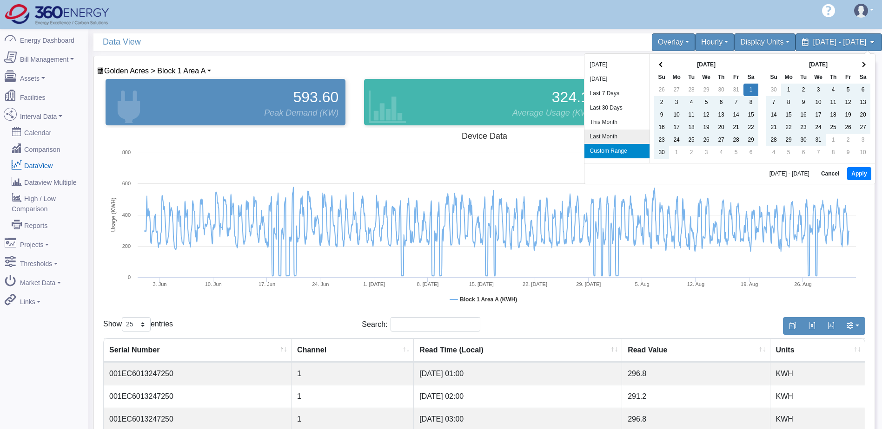
click at [605, 136] on li "Last Month" at bounding box center [616, 137] width 65 height 14
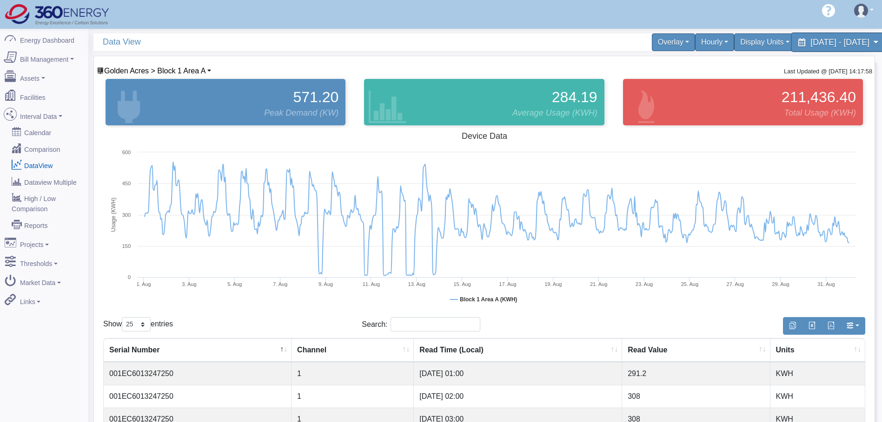
click at [830, 50] on div "[DATE] - [DATE]" at bounding box center [838, 43] width 95 height 20
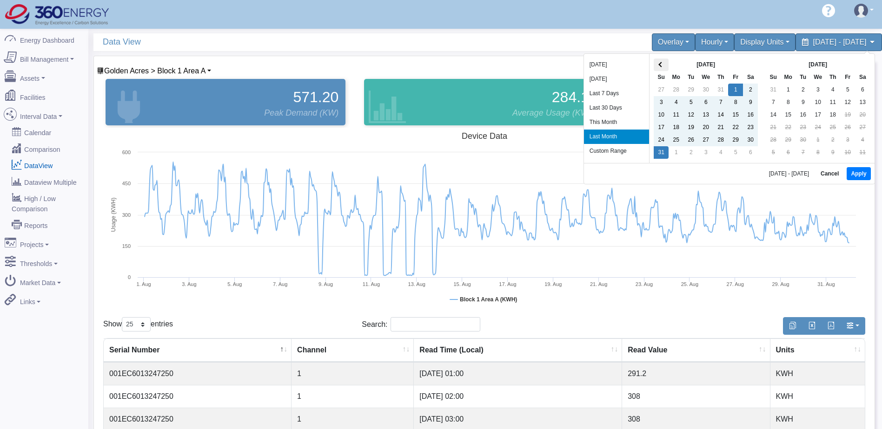
click at [662, 64] on span at bounding box center [661, 64] width 5 height 5
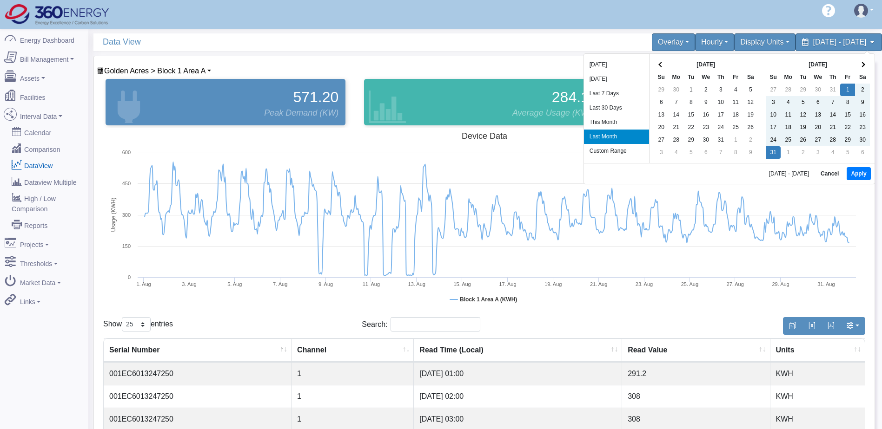
click at [662, 64] on span at bounding box center [661, 64] width 5 height 5
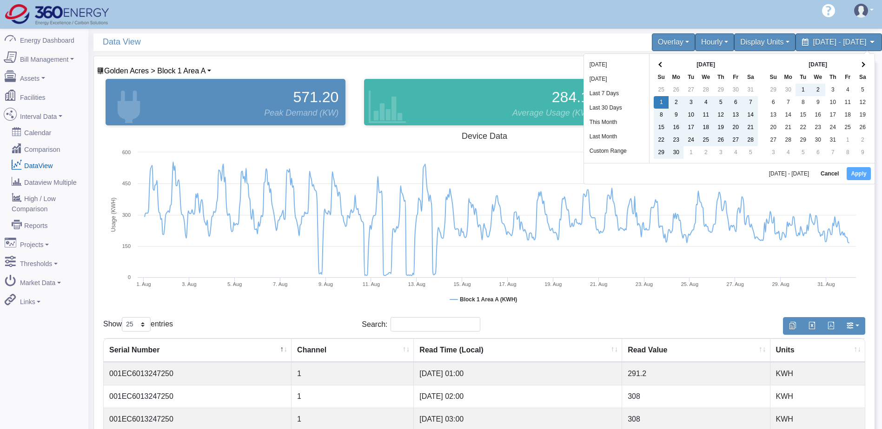
click at [862, 71] on th "Sa" at bounding box center [862, 77] width 15 height 13
click at [863, 66] on span at bounding box center [862, 64] width 5 height 5
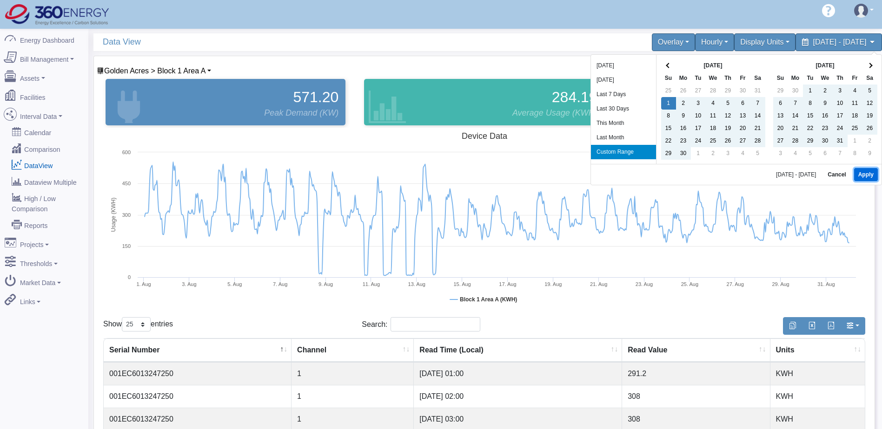
click at [862, 172] on button "Apply" at bounding box center [866, 174] width 24 height 13
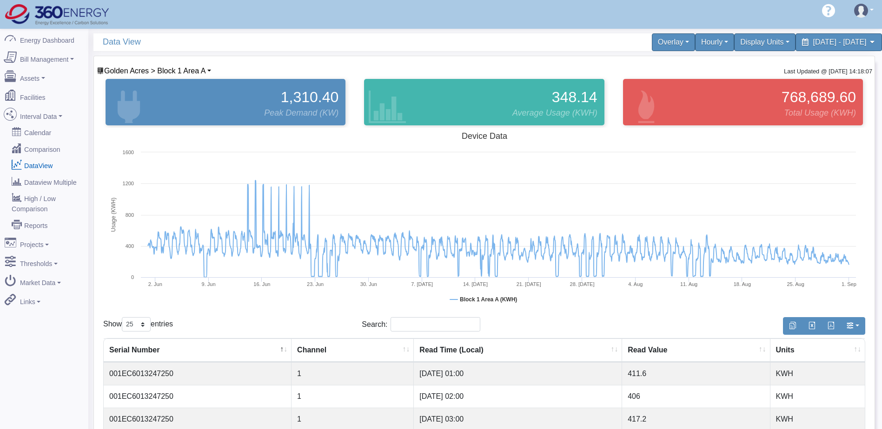
click at [165, 68] on span "Golden Acres > Block 1 Area A" at bounding box center [154, 71] width 101 height 8
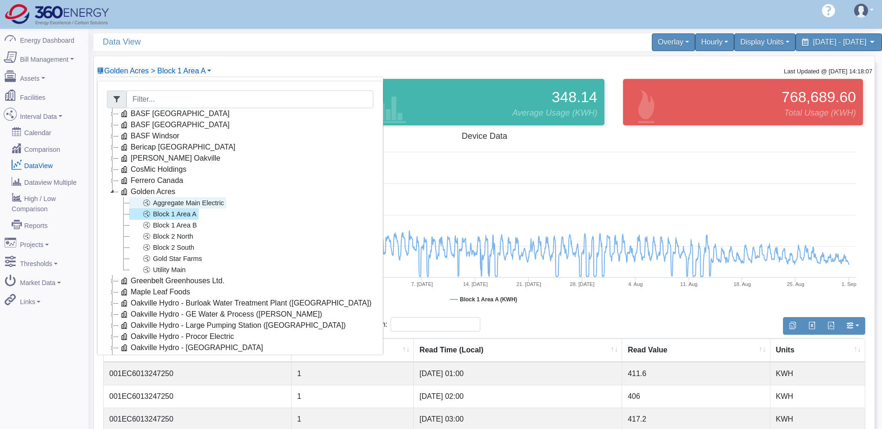
click at [187, 205] on link "Aggregate Main Electric" at bounding box center [177, 203] width 97 height 11
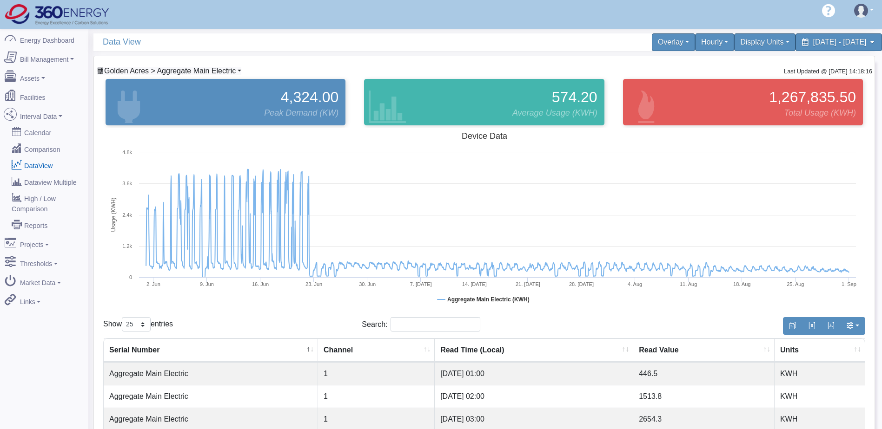
click at [226, 73] on span "Golden Acres > Aggregate Main Electric" at bounding box center [170, 71] width 132 height 8
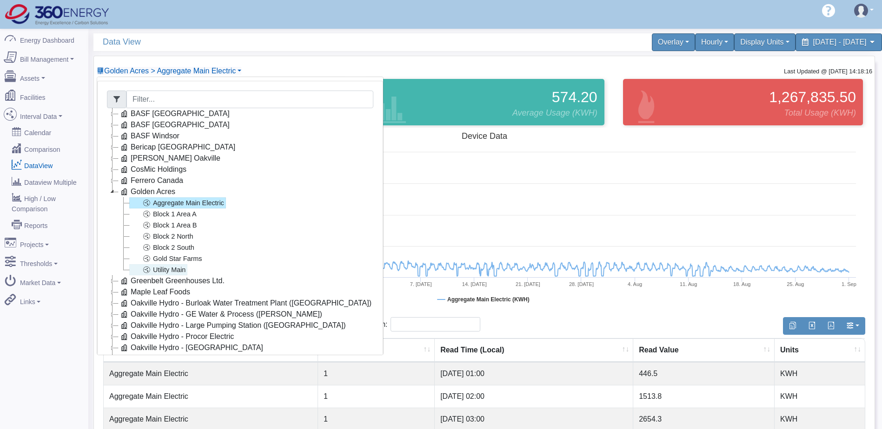
click at [178, 270] on link "Utility Main" at bounding box center [158, 269] width 58 height 11
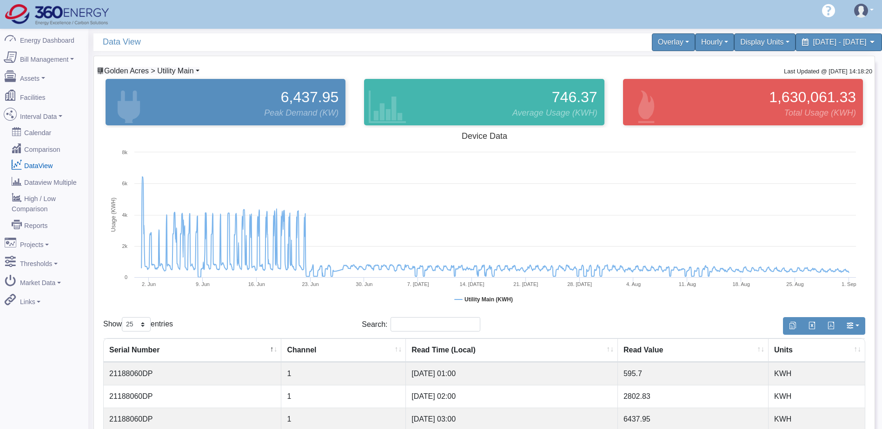
click at [190, 71] on span "Golden Acres > Utility Main" at bounding box center [149, 71] width 90 height 8
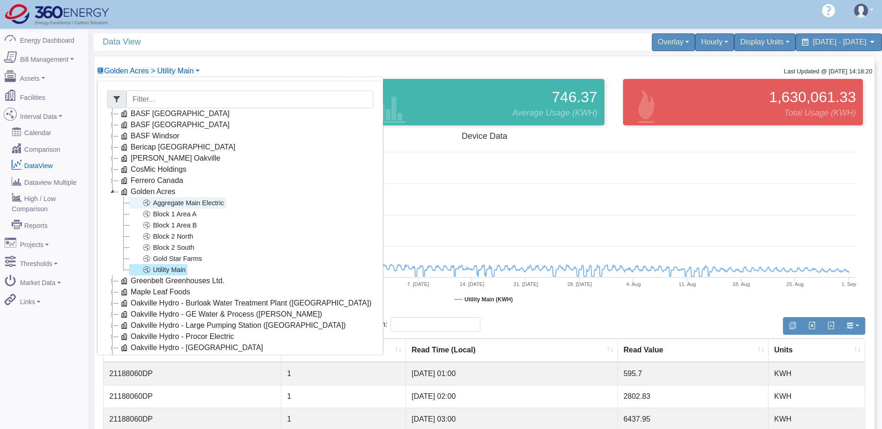
click at [189, 205] on link "Aggregate Main Electric" at bounding box center [177, 203] width 97 height 11
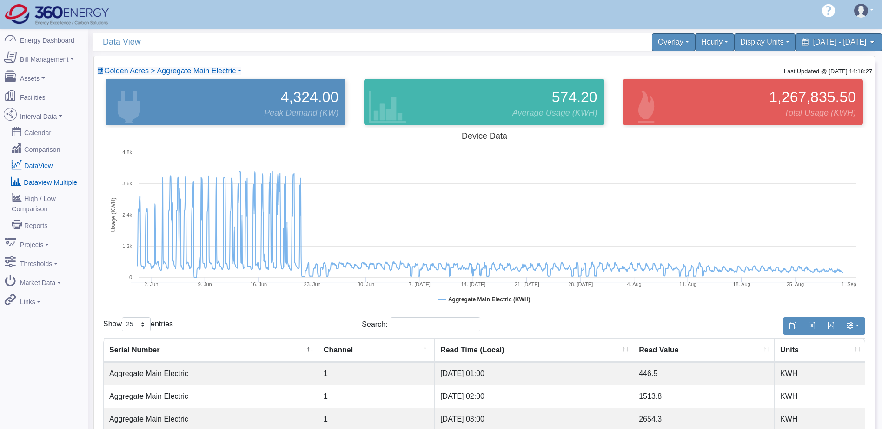
click at [60, 175] on link "Dataview Multiple" at bounding box center [44, 181] width 90 height 17
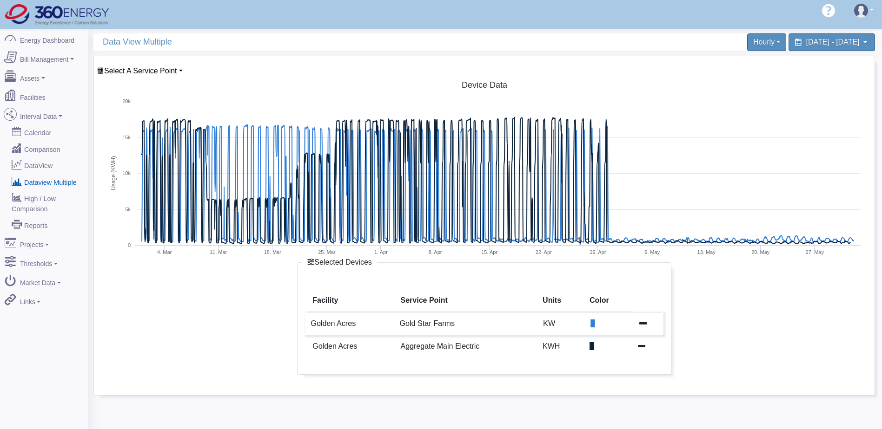
click at [644, 325] on icon at bounding box center [642, 322] width 7 height 7
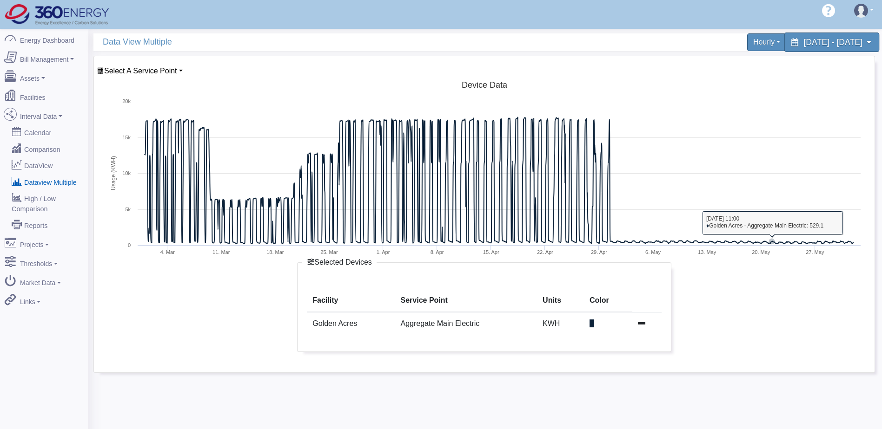
click at [805, 40] on span "[DATE] - [DATE]" at bounding box center [832, 42] width 59 height 9
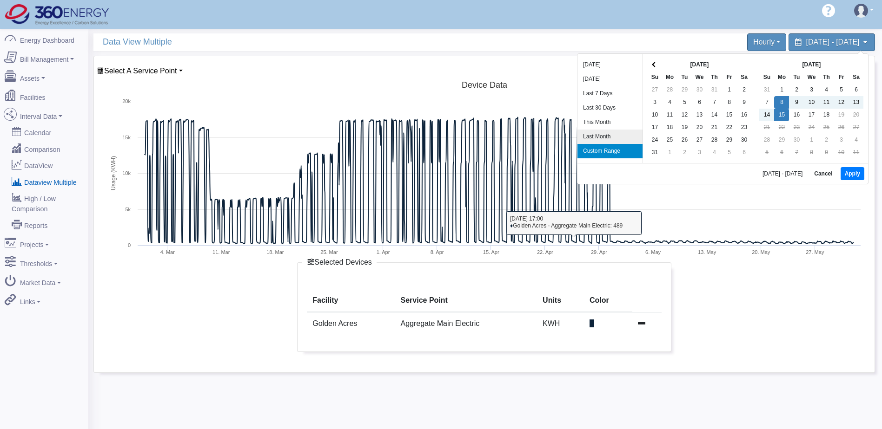
click at [592, 131] on li "Last Month" at bounding box center [609, 137] width 65 height 14
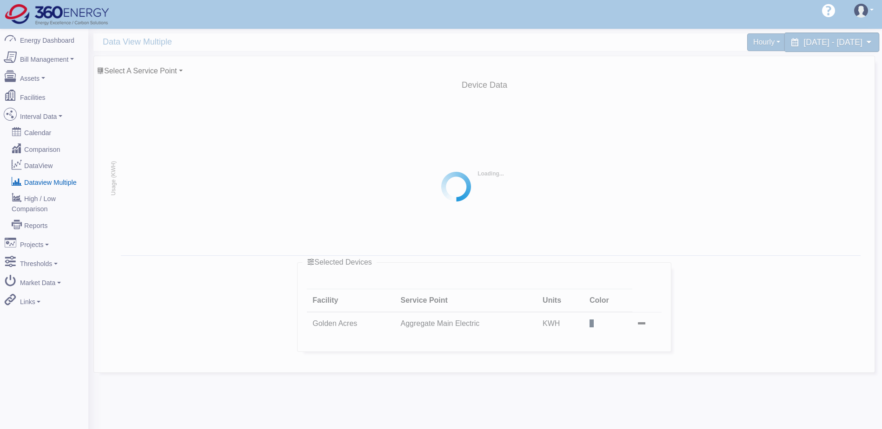
click at [827, 42] on span "[DATE] - [DATE]" at bounding box center [832, 42] width 59 height 9
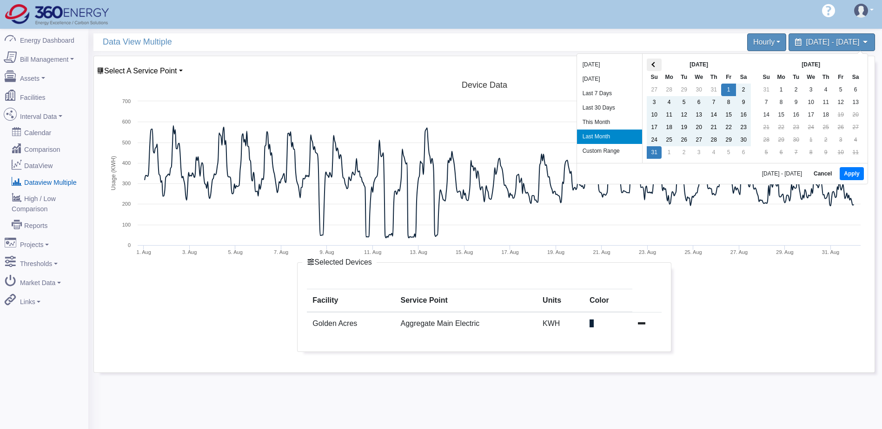
click at [656, 65] on span at bounding box center [654, 64] width 5 height 5
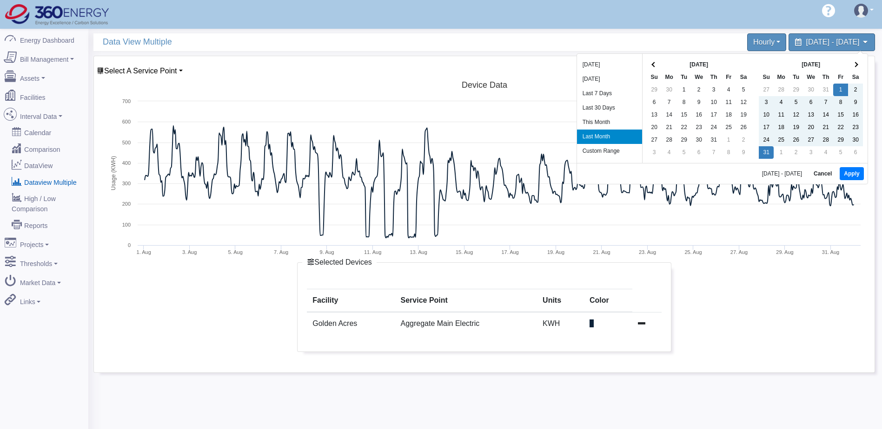
click at [656, 65] on span at bounding box center [654, 64] width 5 height 5
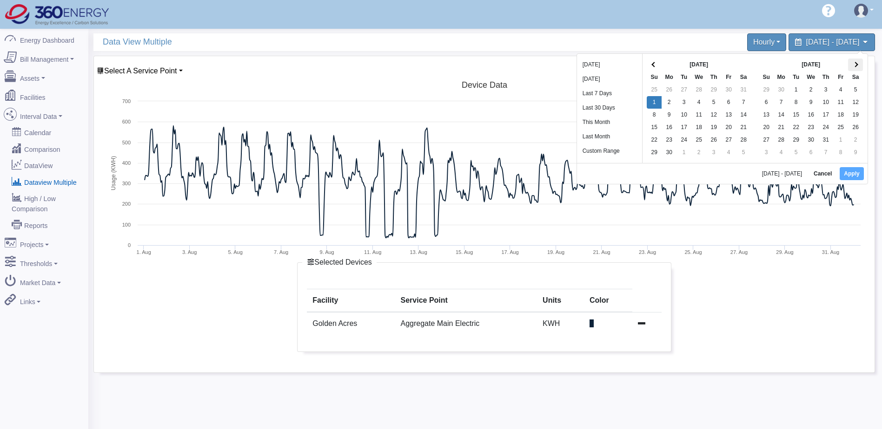
click at [858, 62] on th at bounding box center [855, 65] width 15 height 13
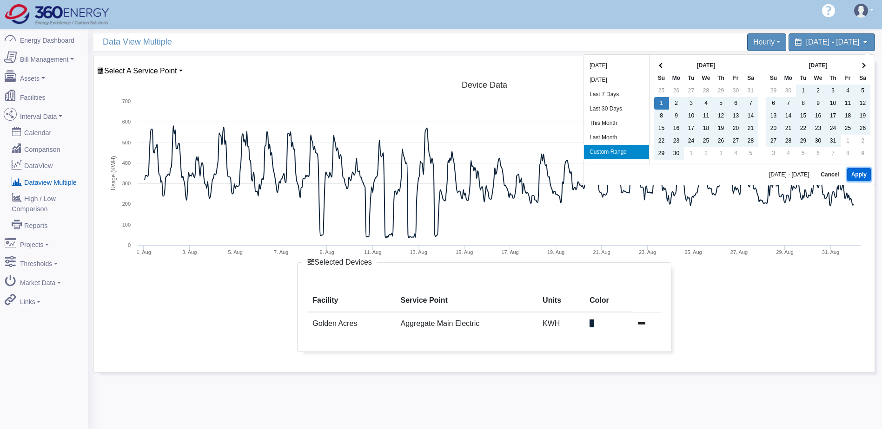
click at [856, 173] on button "Apply" at bounding box center [859, 174] width 24 height 13
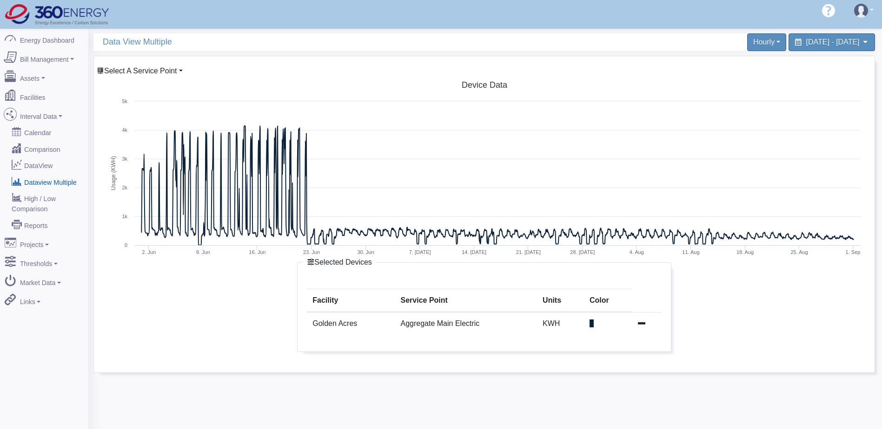
click at [154, 73] on span "Select A Service Point" at bounding box center [140, 71] width 73 height 8
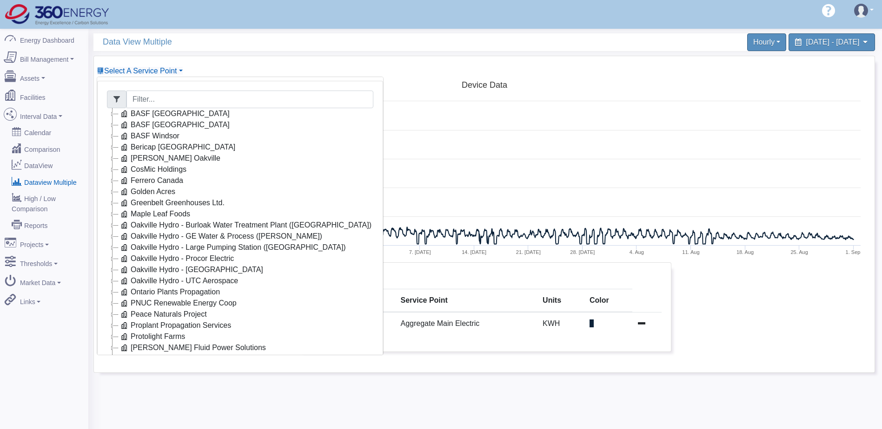
click at [110, 192] on icon at bounding box center [112, 191] width 11 height 11
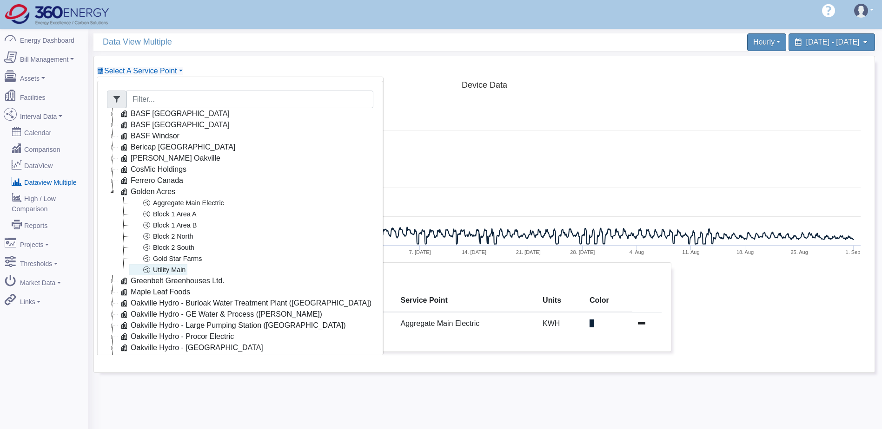
click at [177, 270] on link "Utility Main" at bounding box center [158, 269] width 58 height 11
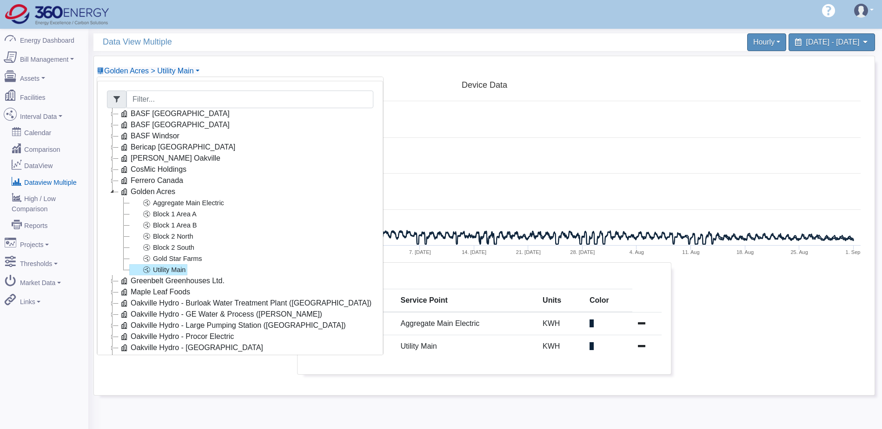
click at [778, 308] on div at bounding box center [775, 319] width 194 height 112
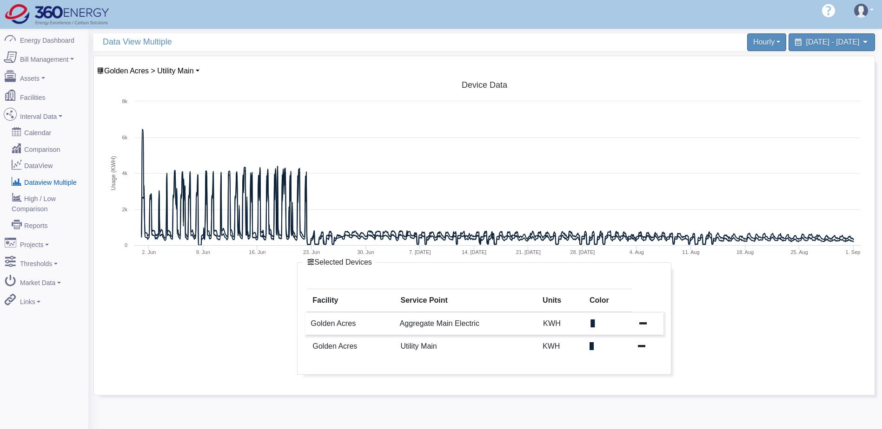
click at [640, 322] on icon at bounding box center [642, 322] width 7 height 7
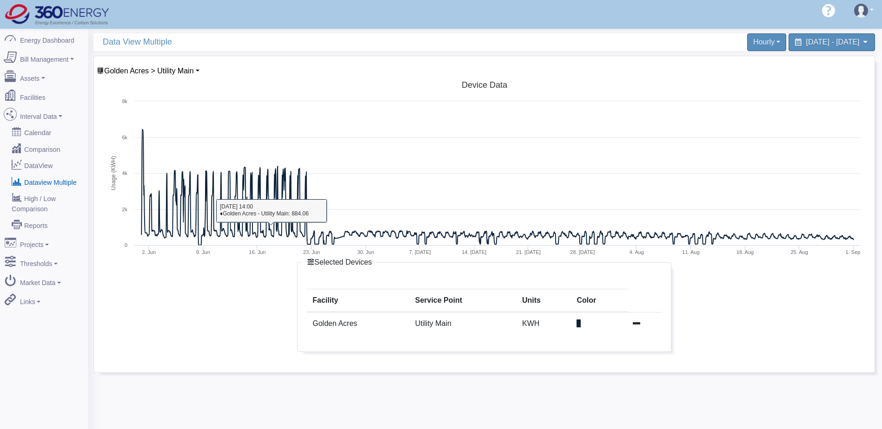
click at [184, 78] on rect at bounding box center [484, 170] width 762 height 186
click at [184, 72] on span "Golden Acres > Utility Main" at bounding box center [149, 71] width 90 height 8
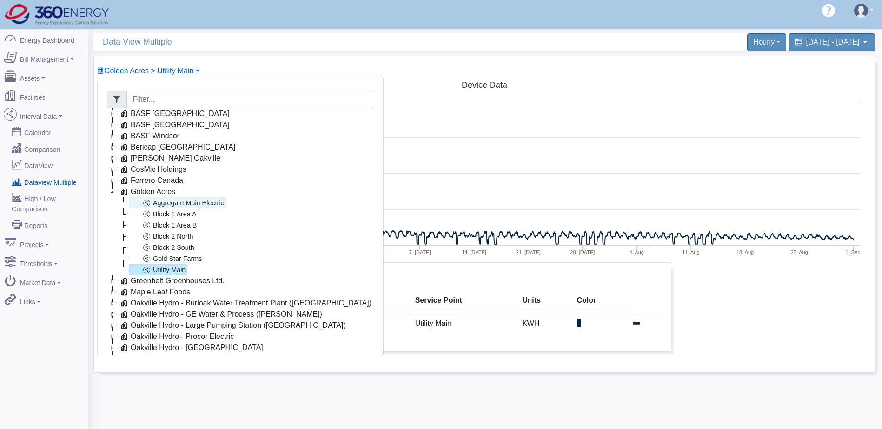
click at [195, 202] on link "Aggregate Main Electric" at bounding box center [177, 203] width 97 height 11
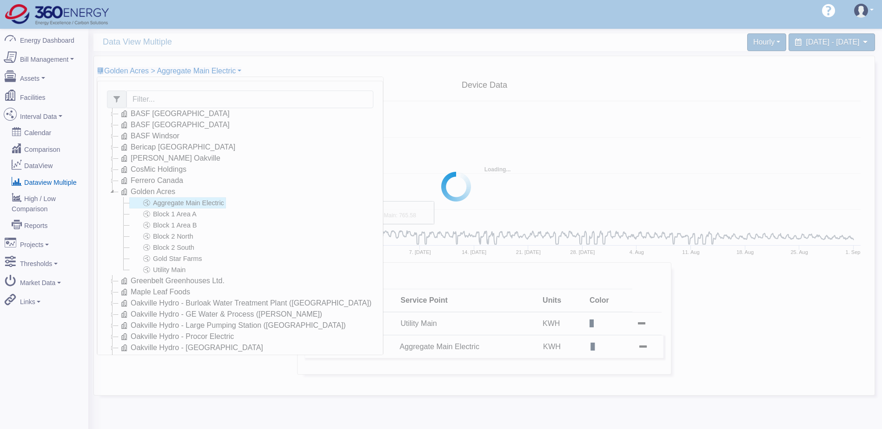
click at [596, 352] on td at bounding box center [609, 346] width 49 height 23
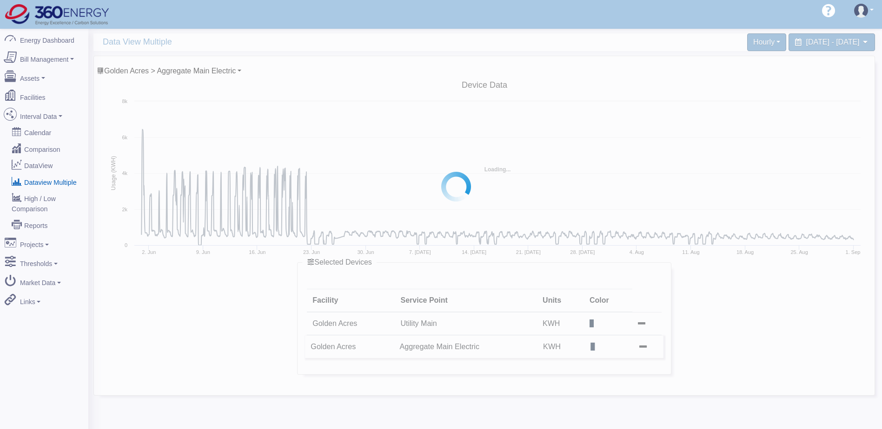
click at [594, 349] on span at bounding box center [592, 347] width 4 height 8
click at [592, 344] on span at bounding box center [592, 347] width 4 height 8
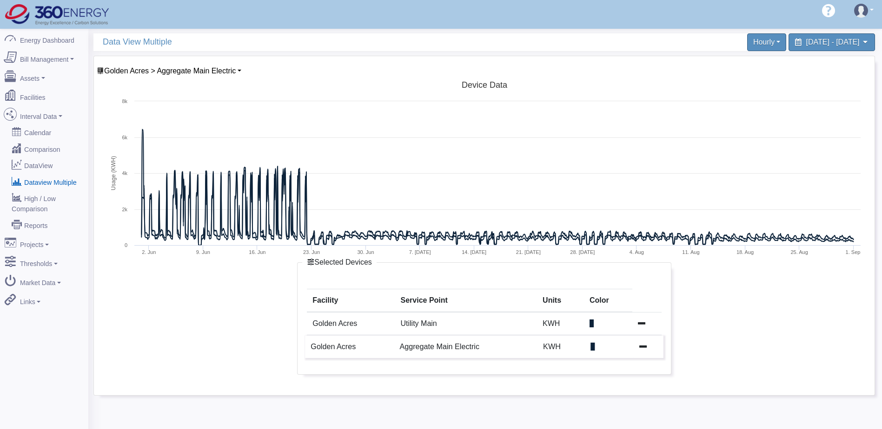
click at [593, 346] on span at bounding box center [592, 347] width 4 height 8
click at [644, 326] on icon at bounding box center [642, 322] width 7 height 7
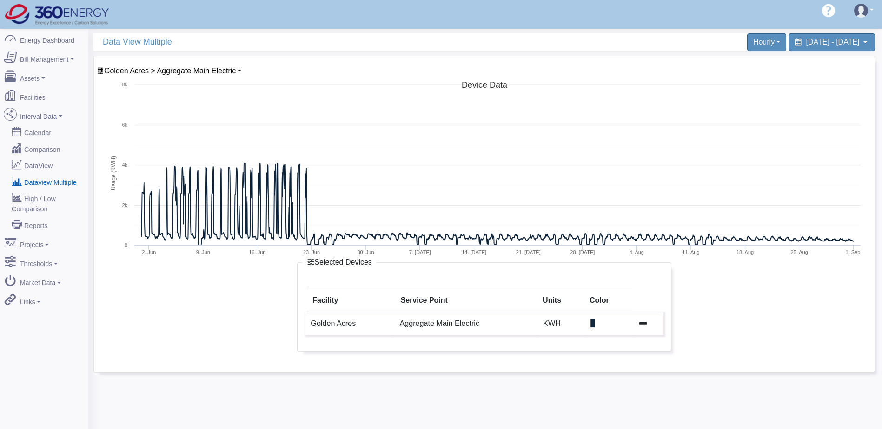
click at [642, 327] on icon at bounding box center [642, 322] width 7 height 7
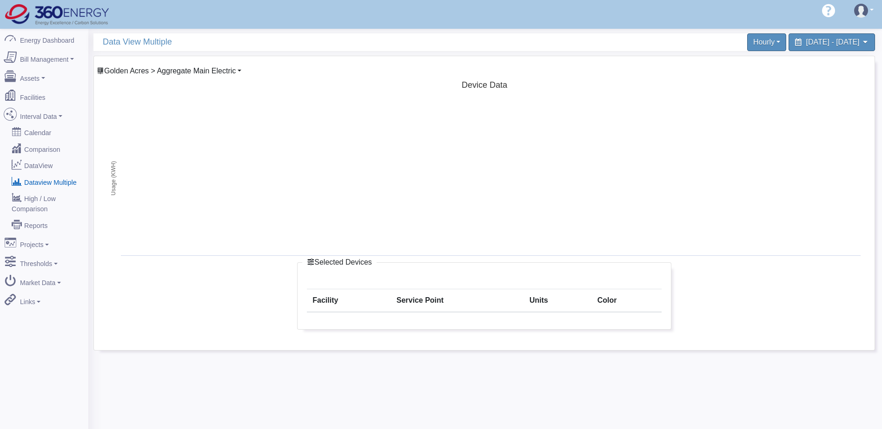
click at [172, 75] on span "Golden Acres > Aggregate Main Electric" at bounding box center [170, 71] width 132 height 8
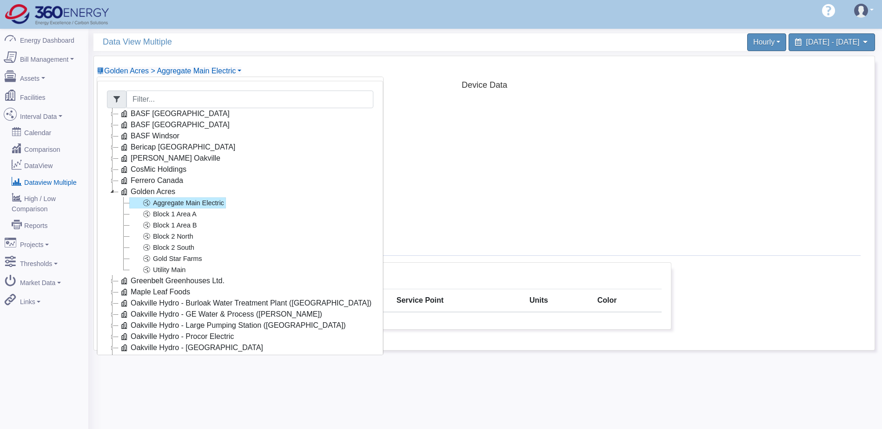
click at [165, 206] on link "Aggregate Main Electric" at bounding box center [177, 203] width 97 height 11
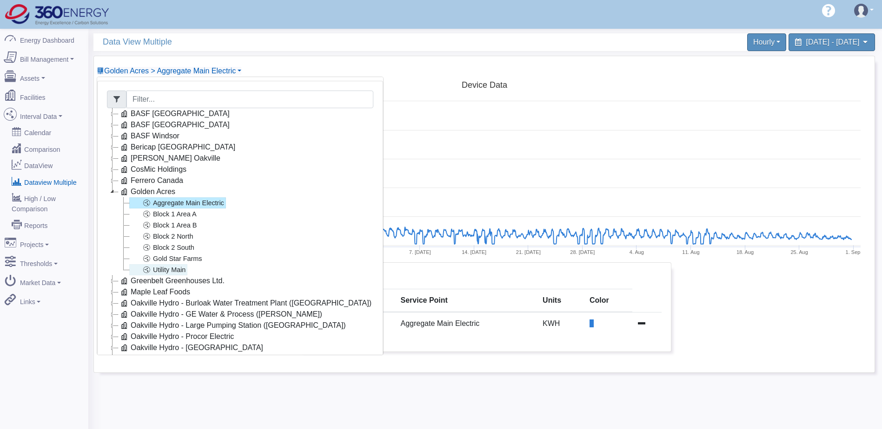
click at [178, 270] on link "Utility Main" at bounding box center [158, 269] width 58 height 11
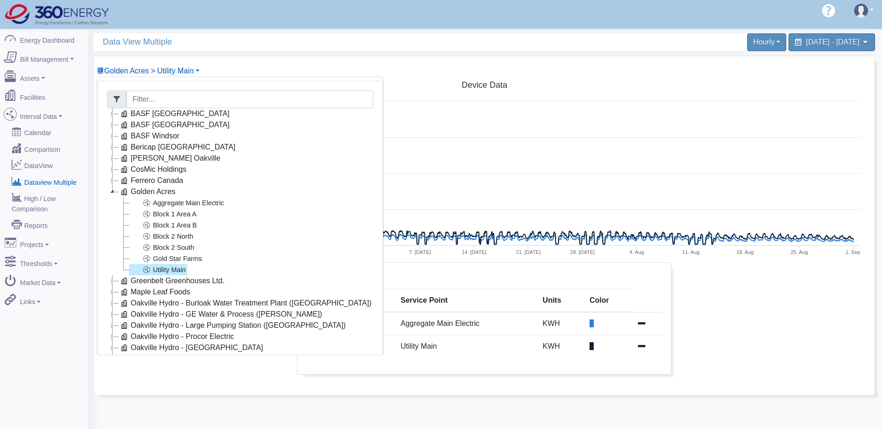
click at [788, 307] on div at bounding box center [775, 319] width 194 height 112
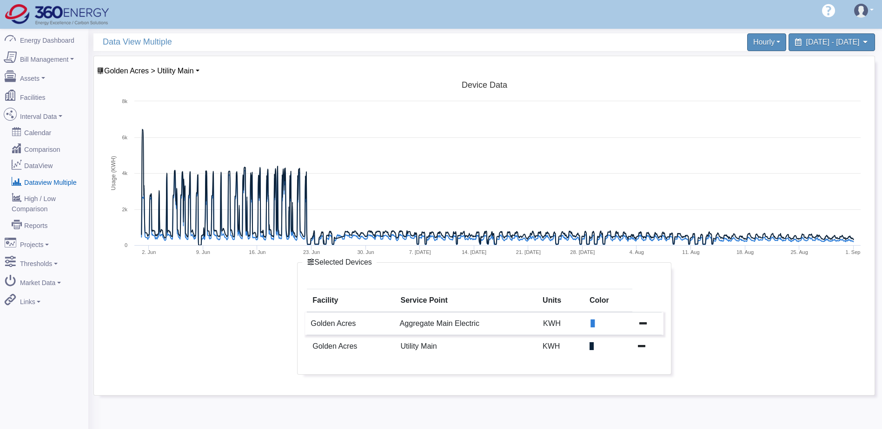
click at [640, 323] on icon at bounding box center [642, 322] width 7 height 7
